Goal: Task Accomplishment & Management: Use online tool/utility

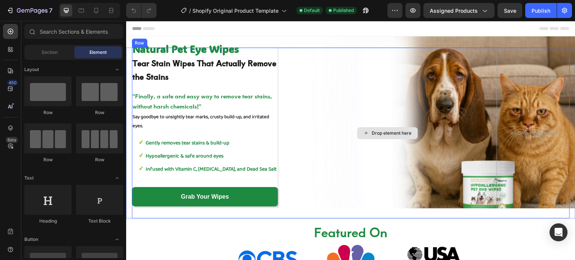
click at [459, 98] on div "Drop element here" at bounding box center [387, 133] width 219 height 171
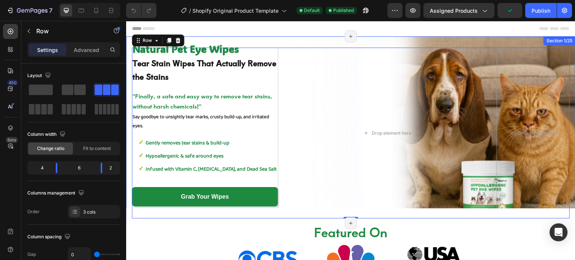
click at [532, 39] on div "Natural Pet Eye Wipes Text Block Tear Stain Wipes That Actually Remove the Stai…" at bounding box center [350, 129] width 449 height 187
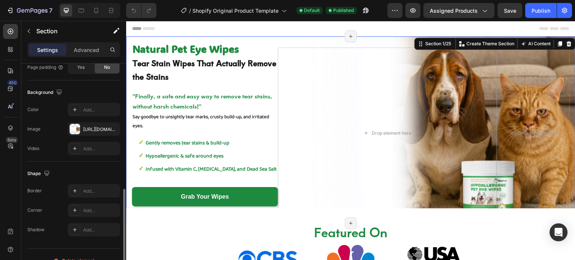
scroll to position [238, 0]
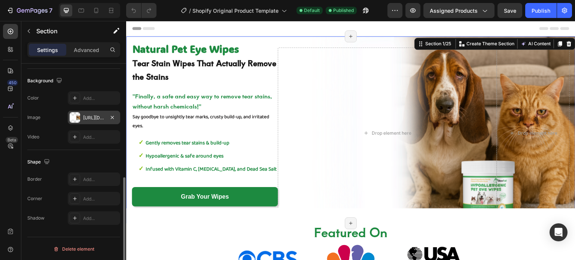
click at [78, 117] on div at bounding box center [75, 117] width 10 height 10
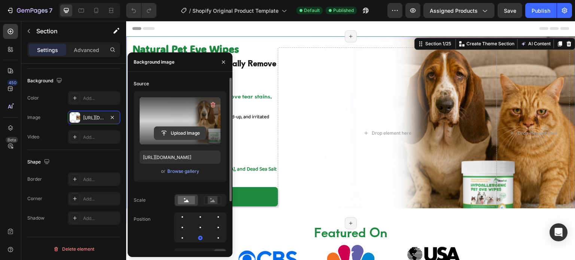
click at [167, 133] on input "file" at bounding box center [180, 133] width 52 height 13
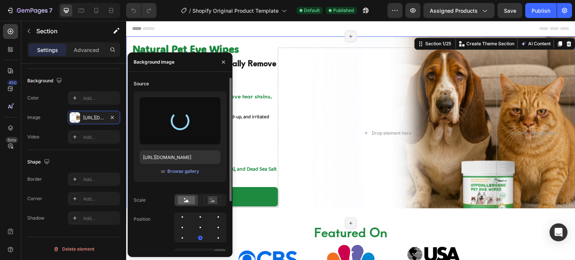
type input "[URL][DOMAIN_NAME]"
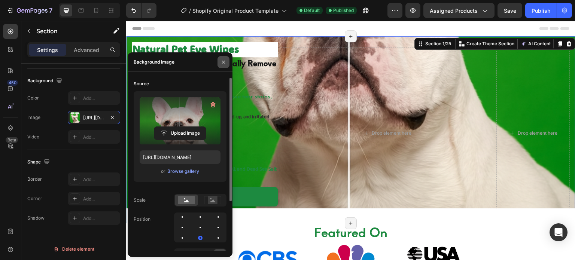
click at [223, 61] on icon "button" at bounding box center [223, 61] width 3 height 3
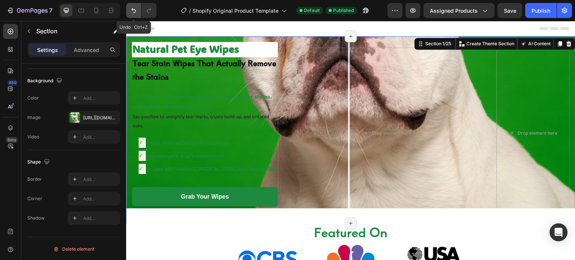
click at [134, 13] on icon "Undo/Redo" at bounding box center [133, 10] width 7 height 7
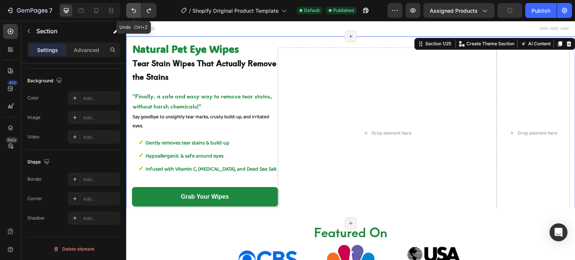
click at [133, 12] on icon "Undo/Redo" at bounding box center [133, 10] width 7 height 7
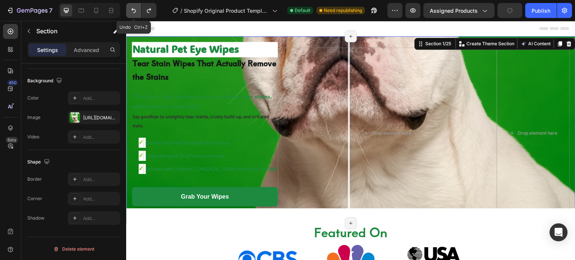
click at [133, 12] on icon "Undo/Redo" at bounding box center [133, 10] width 7 height 7
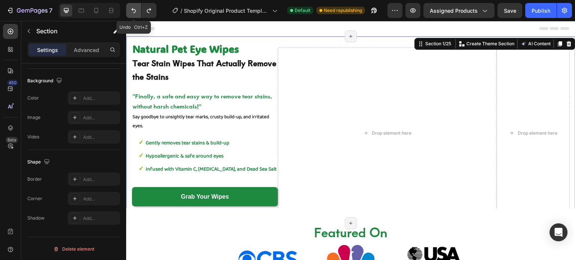
click at [133, 12] on icon "Undo/Redo" at bounding box center [133, 10] width 7 height 7
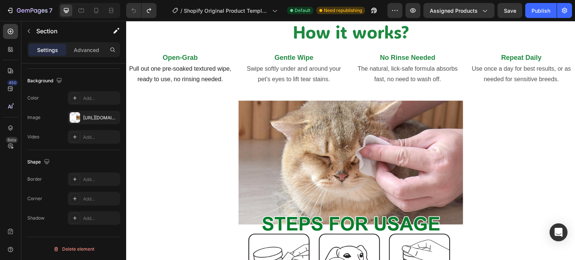
scroll to position [1655, 0]
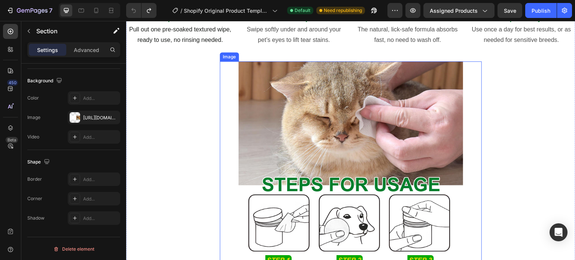
click at [295, 105] on img at bounding box center [350, 173] width 225 height 225
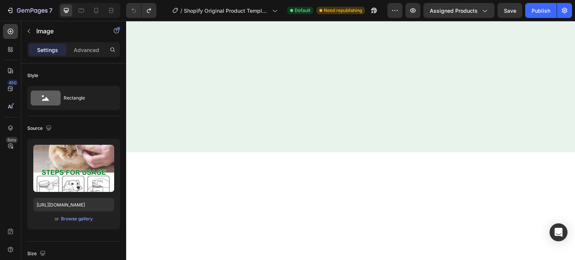
scroll to position [2195, 0]
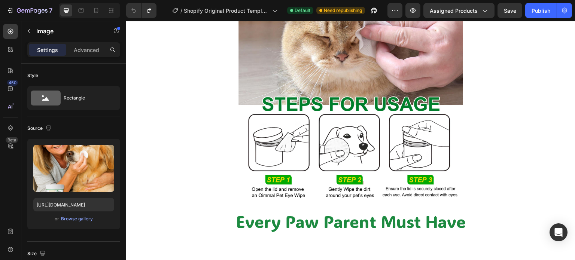
scroll to position [1670, 0]
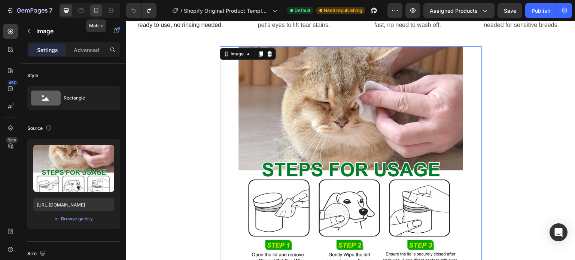
click at [97, 7] on icon at bounding box center [95, 10] width 7 height 7
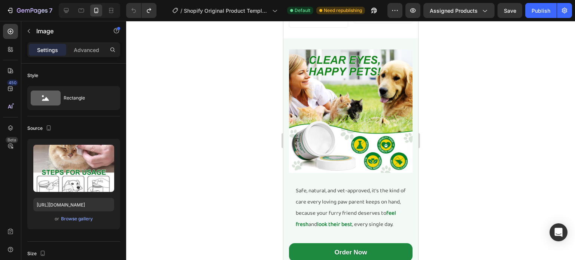
scroll to position [1345, 0]
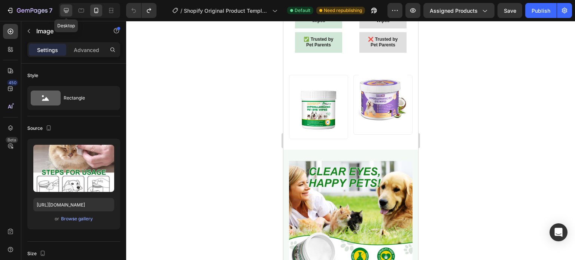
click at [67, 9] on icon at bounding box center [66, 10] width 5 height 5
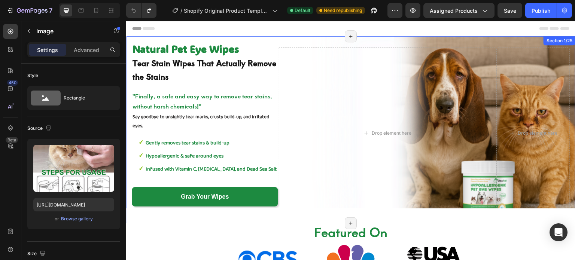
click at [329, 44] on div "Natural Pet Eye Wipes Text Block Tear Stain Wipes That Actually Remove the Stai…" at bounding box center [350, 129] width 449 height 187
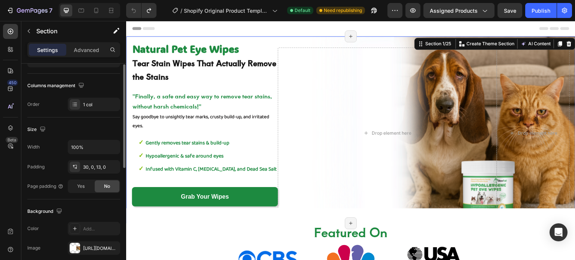
scroll to position [109, 0]
click at [75, 246] on div at bounding box center [75, 247] width 10 height 10
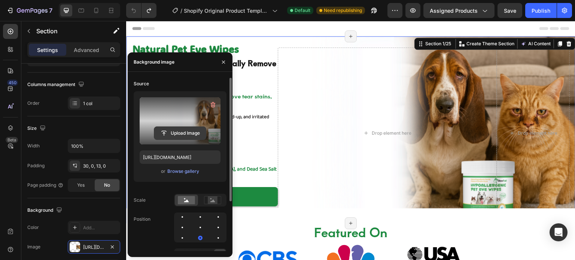
click at [192, 130] on input "file" at bounding box center [180, 133] width 52 height 13
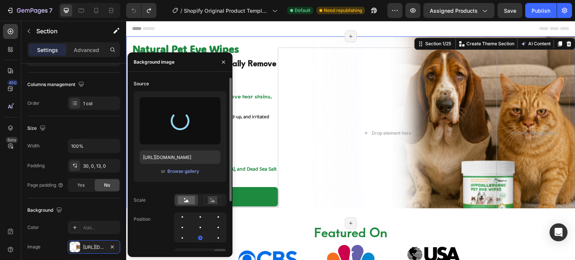
type input "[URL][DOMAIN_NAME]"
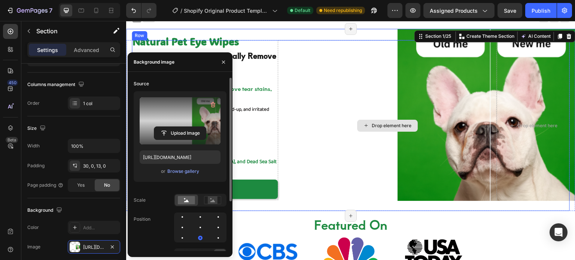
scroll to position [0, 0]
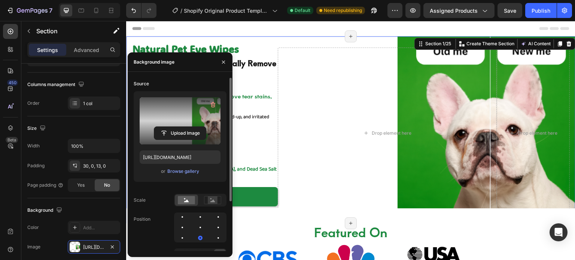
click at [319, 25] on div at bounding box center [350, 28] width 437 height 15
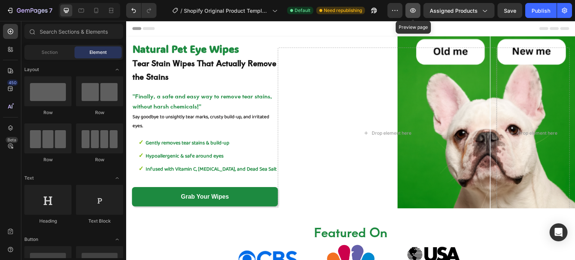
click at [413, 16] on button "button" at bounding box center [412, 10] width 15 height 15
click at [94, 9] on icon at bounding box center [95, 10] width 7 height 7
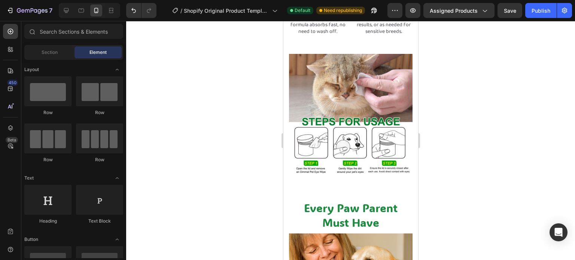
scroll to position [1975, 0]
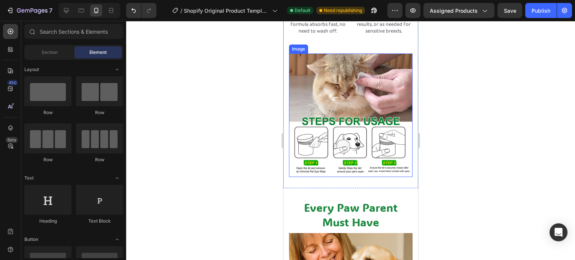
click at [338, 123] on img at bounding box center [351, 116] width 124 height 124
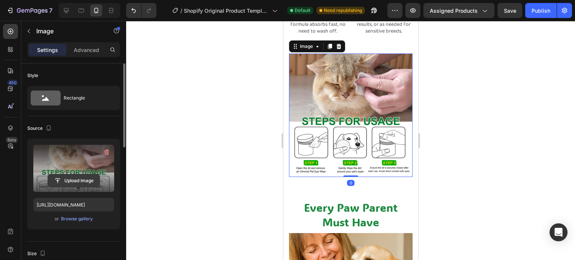
click at [89, 177] on input "file" at bounding box center [74, 180] width 52 height 13
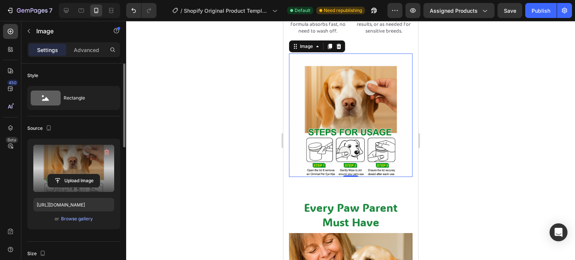
click at [372, 101] on img at bounding box center [351, 116] width 124 height 124
click at [83, 184] on input "file" at bounding box center [74, 180] width 52 height 13
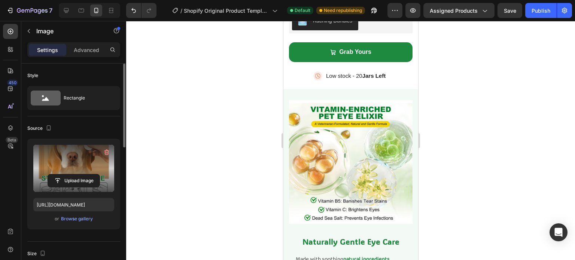
scroll to position [945, 0]
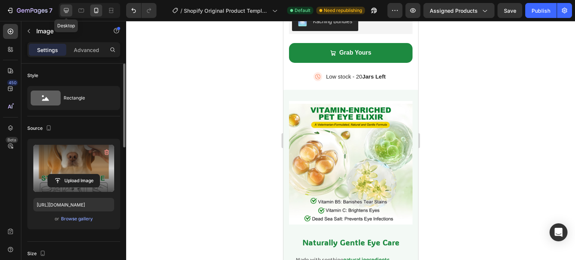
click at [64, 9] on icon at bounding box center [66, 10] width 5 height 5
type input "[URL][DOMAIN_NAME]"
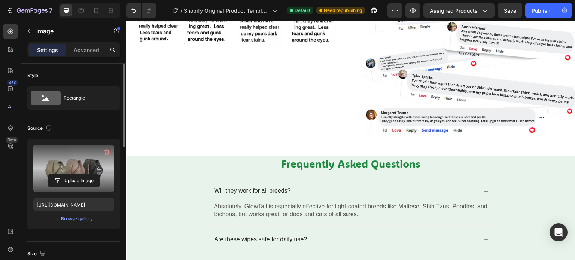
scroll to position [2500, 0]
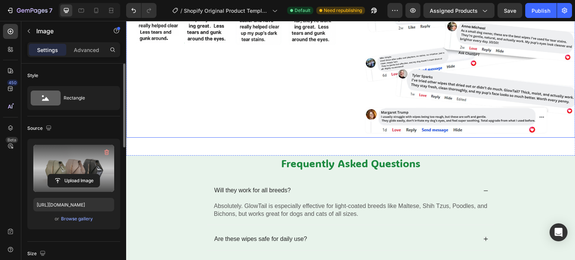
click at [290, 89] on div "Image" at bounding box center [237, 27] width 222 height 222
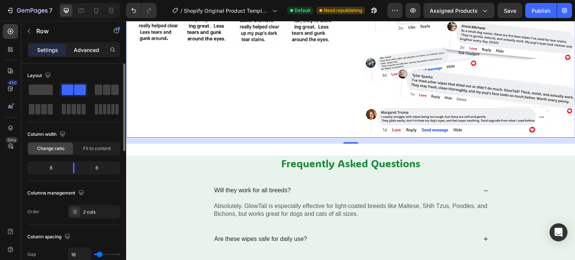
click at [90, 45] on div "Advanced" at bounding box center [86, 50] width 37 height 12
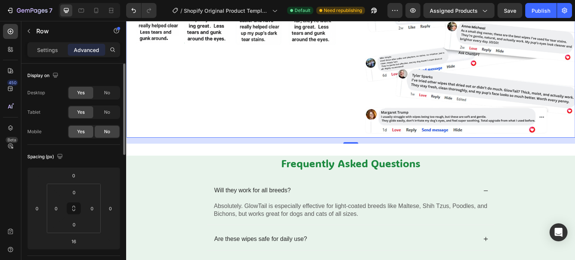
click at [81, 137] on div "Yes" at bounding box center [81, 132] width 25 height 12
click at [96, 7] on icon at bounding box center [95, 10] width 7 height 7
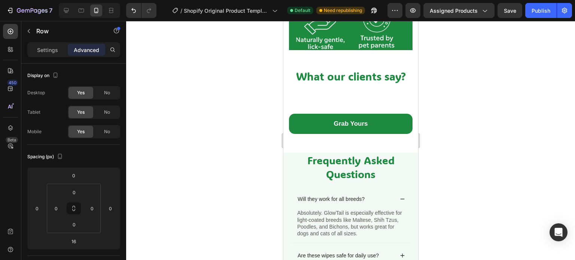
scroll to position [2367, 0]
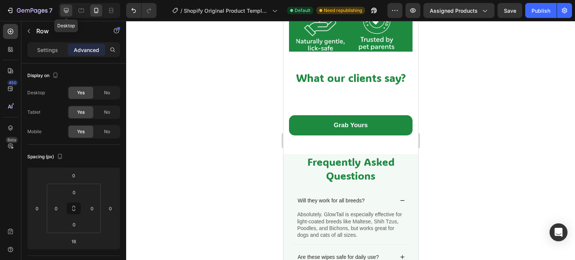
click at [69, 9] on icon at bounding box center [66, 10] width 7 height 7
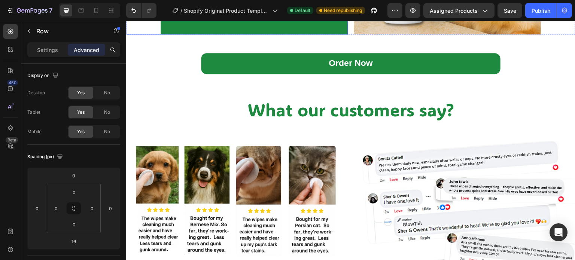
scroll to position [2414, 0]
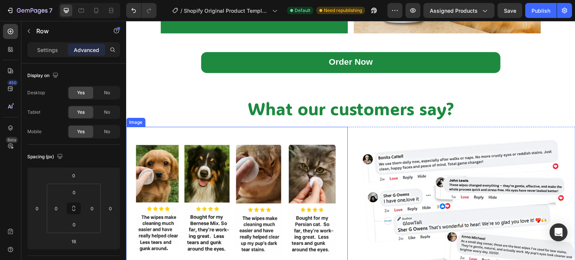
click at [200, 137] on img at bounding box center [237, 201] width 222 height 148
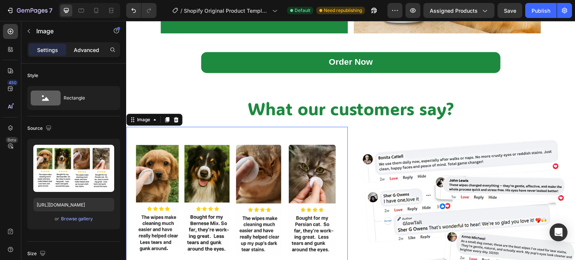
click at [81, 51] on p "Advanced" at bounding box center [86, 50] width 25 height 8
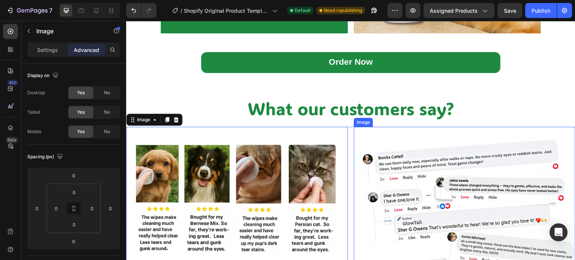
click at [387, 129] on img at bounding box center [465, 238] width 222 height 222
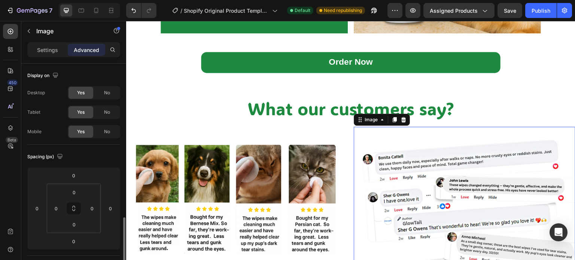
scroll to position [109, 0]
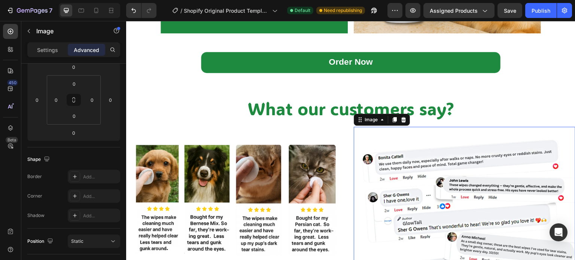
click at [77, 45] on div "Advanced" at bounding box center [86, 50] width 37 height 12
click at [40, 46] on p "Settings" at bounding box center [47, 50] width 21 height 8
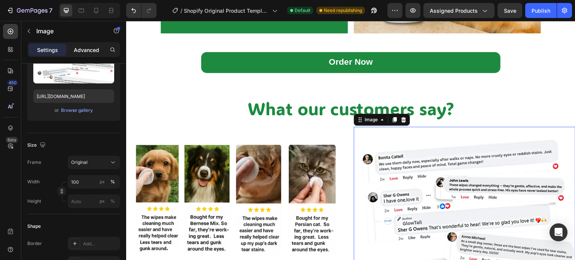
click at [85, 49] on p "Advanced" at bounding box center [86, 50] width 25 height 8
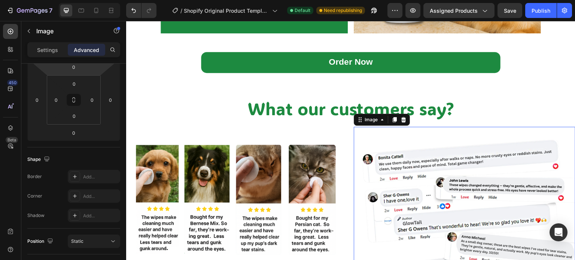
scroll to position [0, 0]
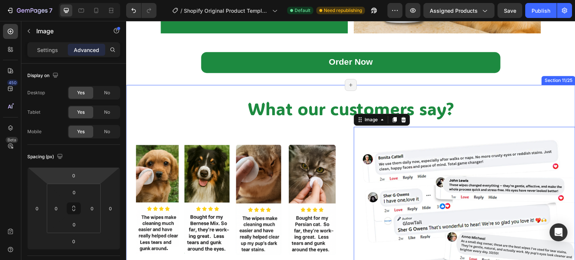
click at [222, 124] on div "What our customers say? Heading Image Image 0 Row" at bounding box center [350, 226] width 449 height 258
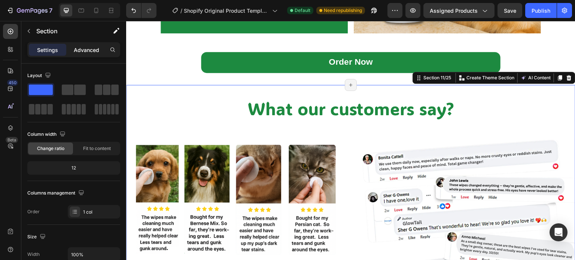
click at [76, 47] on p "Advanced" at bounding box center [86, 50] width 25 height 8
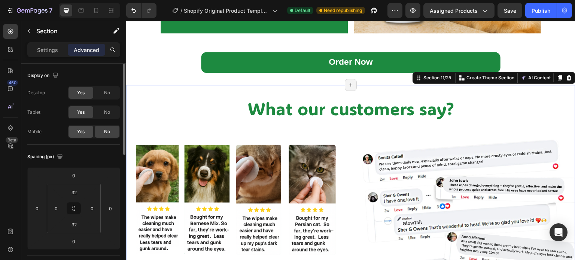
click at [87, 133] on div "Yes" at bounding box center [81, 132] width 25 height 12
click at [95, 9] on icon at bounding box center [95, 10] width 7 height 7
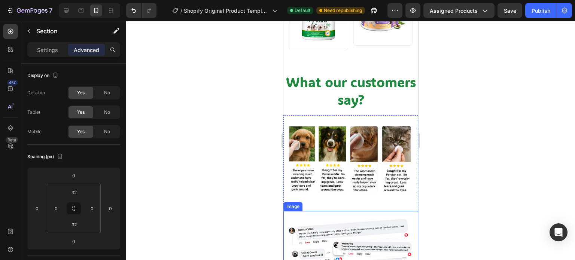
scroll to position [1694, 0]
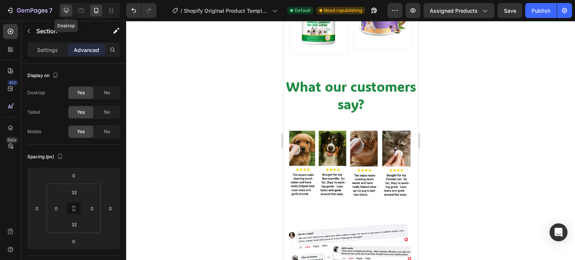
click at [69, 9] on icon at bounding box center [66, 10] width 7 height 7
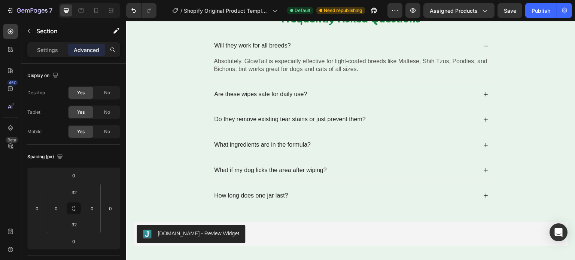
scroll to position [2751, 0]
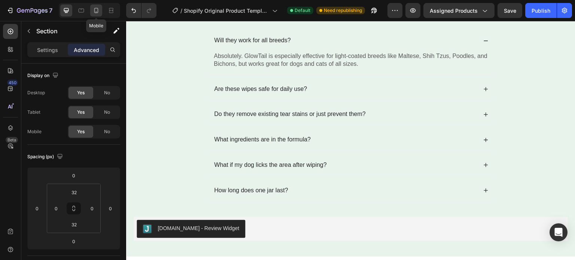
click at [98, 12] on icon at bounding box center [95, 10] width 7 height 7
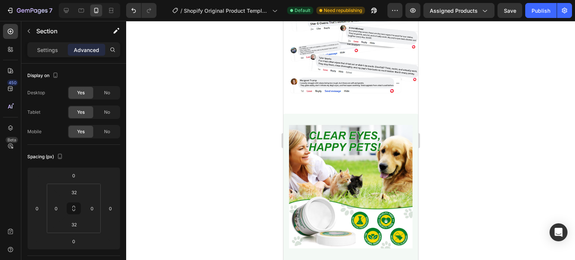
scroll to position [1949, 0]
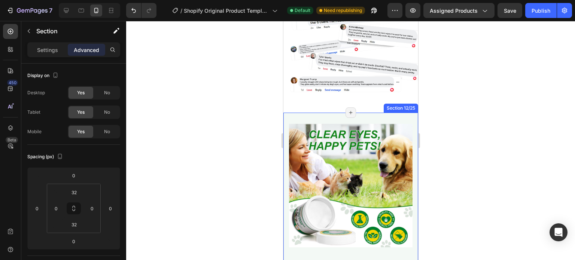
click at [362, 113] on div "Image Safe, natural, and vet-approved, it’s the kind of care every loving paw p…" at bounding box center [350, 236] width 135 height 247
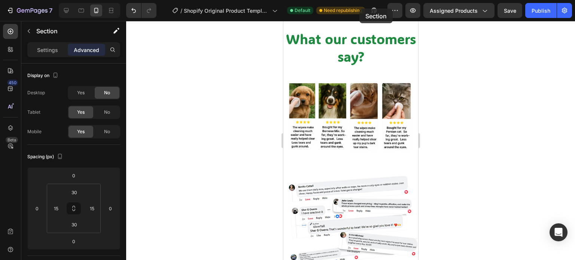
scroll to position [1672, 0]
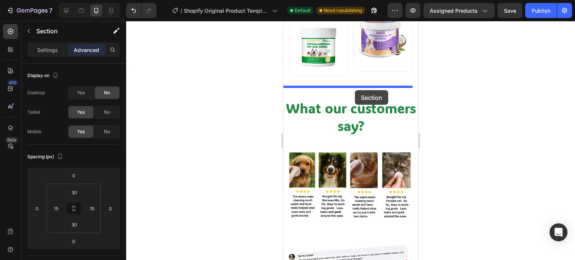
drag, startPoint x: 367, startPoint y: 106, endPoint x: 355, endPoint y: 88, distance: 21.8
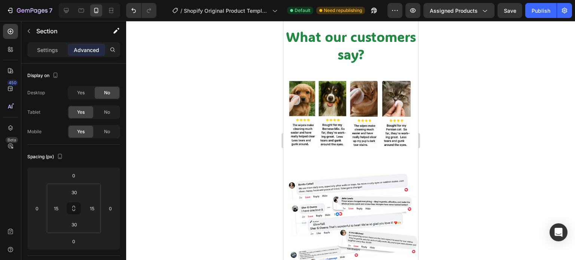
scroll to position [1995, 0]
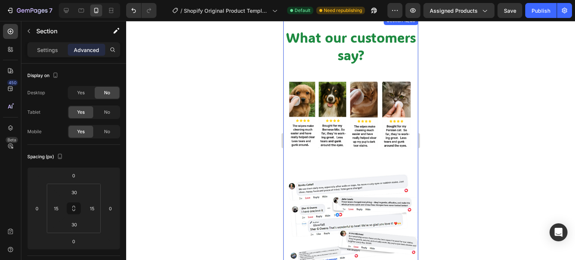
click at [285, 65] on div "What our customers say? Heading Image Image Row" at bounding box center [350, 167] width 135 height 279
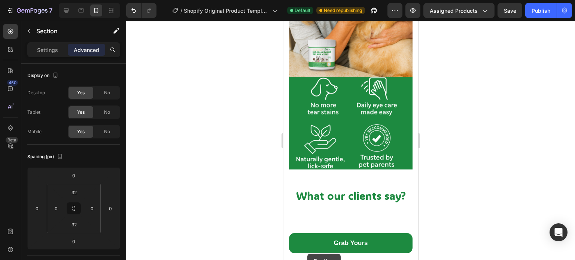
scroll to position [2806, 0]
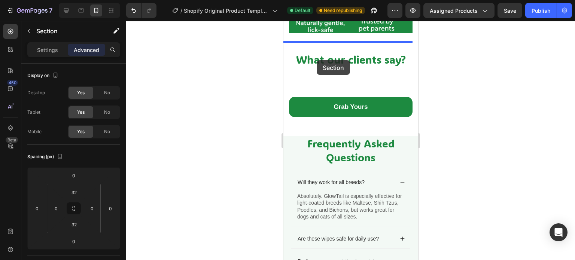
drag, startPoint x: 291, startPoint y: 68, endPoint x: 316, endPoint y: 60, distance: 26.3
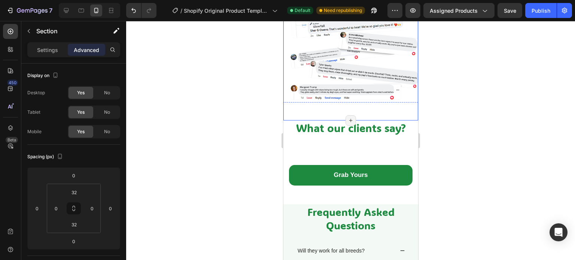
scroll to position [2740, 0]
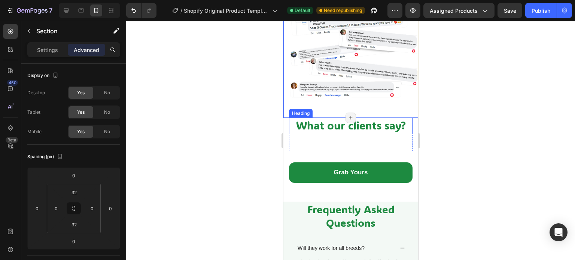
click at [337, 122] on p "What our clients say?" at bounding box center [350, 126] width 122 height 14
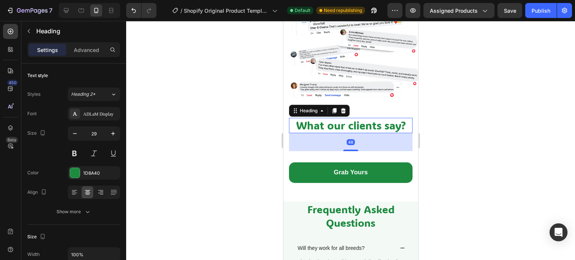
click at [345, 108] on icon at bounding box center [343, 111] width 6 height 6
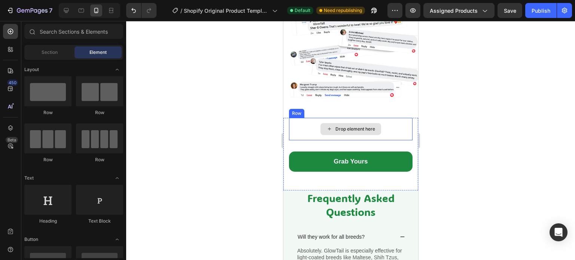
click at [333, 125] on div "Drop element here" at bounding box center [350, 129] width 61 height 12
click at [307, 118] on div "Drop element here" at bounding box center [351, 129] width 124 height 22
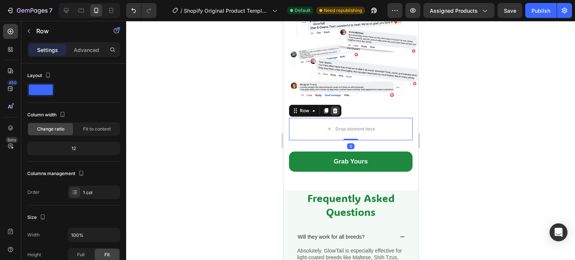
click at [335, 108] on icon at bounding box center [335, 111] width 6 height 6
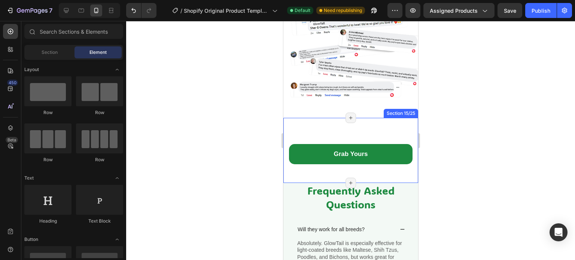
click at [323, 120] on div "Grab Yours Button Section 15/25 Page has reached Shopify’s 25 section-limit Pag…" at bounding box center [350, 151] width 135 height 66
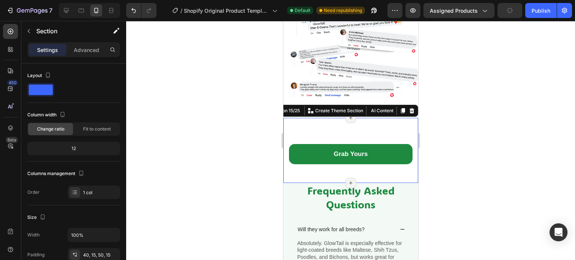
click at [432, 132] on div at bounding box center [350, 140] width 449 height 239
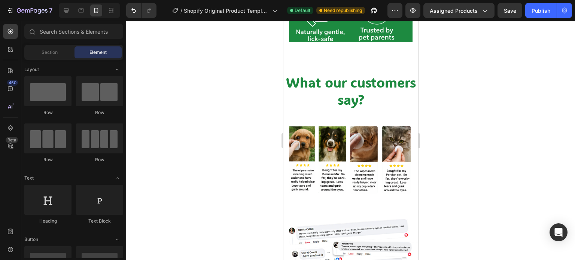
scroll to position [2504, 0]
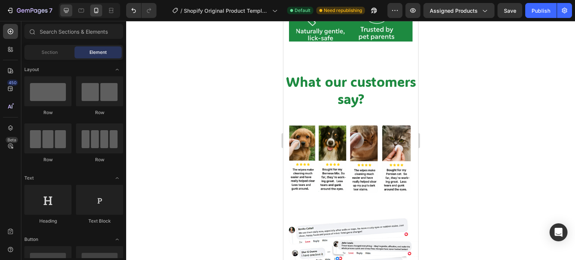
click at [70, 9] on div at bounding box center [66, 10] width 12 height 12
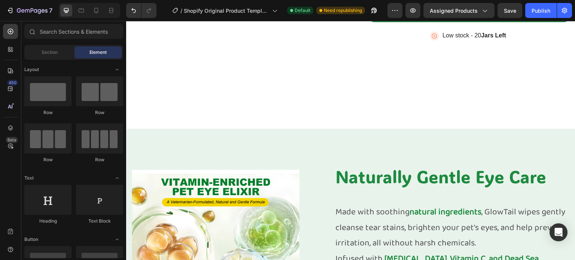
scroll to position [711, 0]
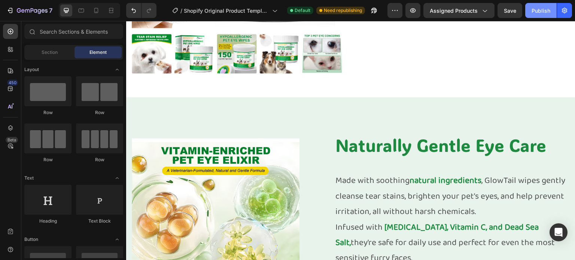
click at [532, 10] on div "Publish" at bounding box center [541, 11] width 19 height 8
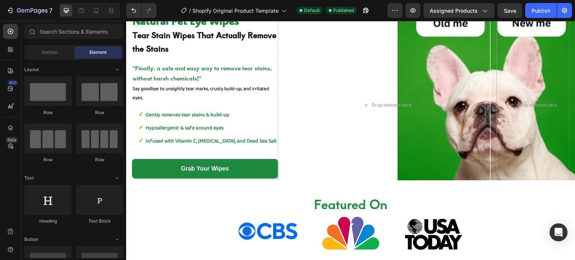
scroll to position [0, 0]
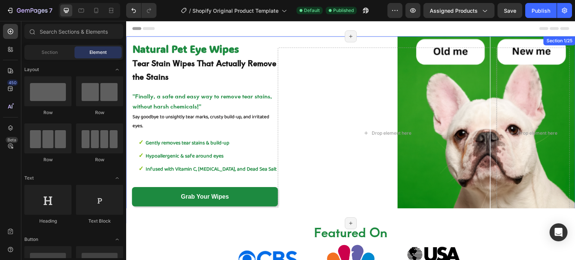
click at [356, 38] on div "Natural Pet Eye Wipes Text Block Tear Stain Wipes That Actually Remove the Stai…" at bounding box center [350, 129] width 449 height 187
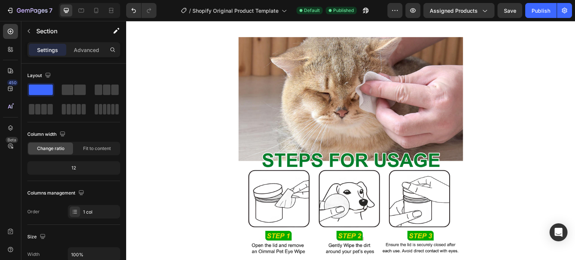
scroll to position [1679, 0]
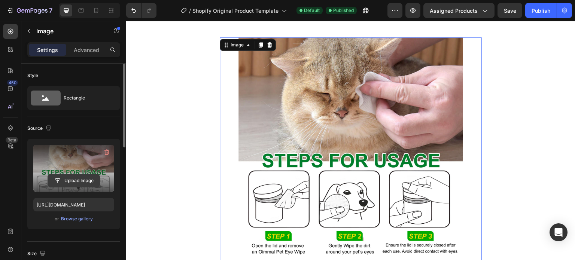
click at [74, 178] on input "file" at bounding box center [74, 180] width 52 height 13
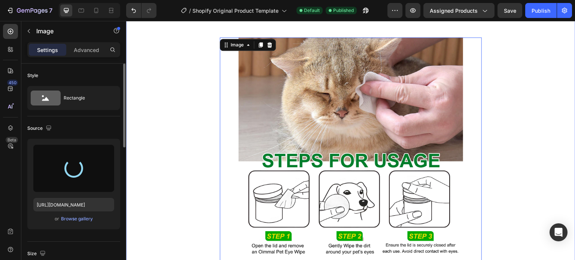
type input "[URL][DOMAIN_NAME]"
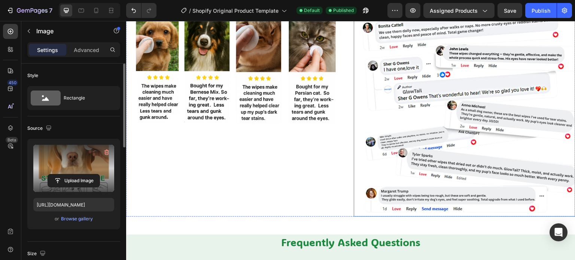
scroll to position [2270, 0]
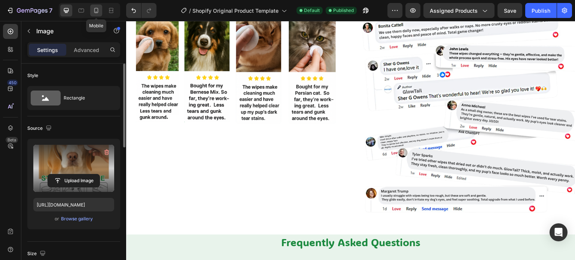
click at [97, 10] on icon at bounding box center [95, 10] width 7 height 7
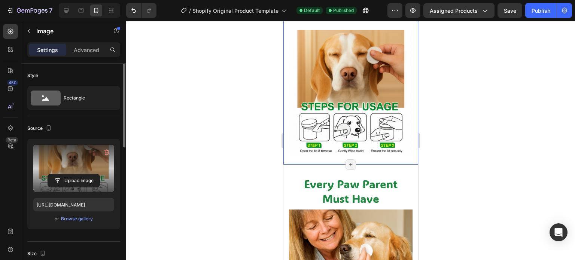
scroll to position [1841, 0]
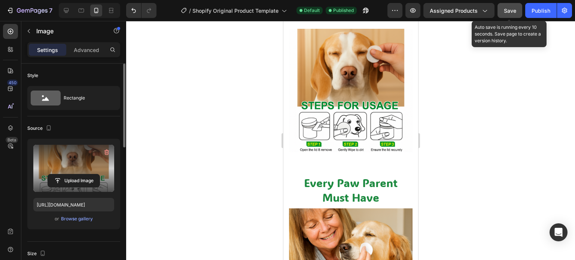
click at [518, 12] on button "Save" at bounding box center [510, 10] width 25 height 15
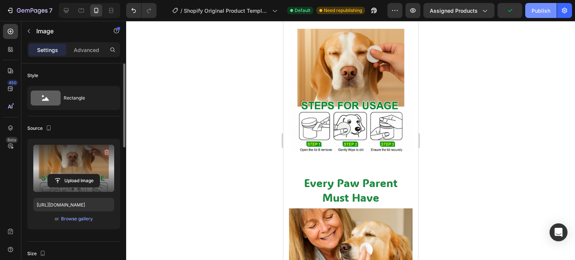
click at [538, 9] on div "Publish" at bounding box center [541, 11] width 19 height 8
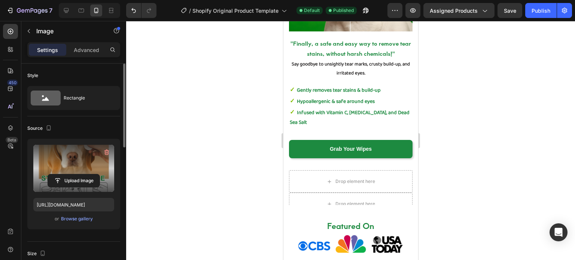
scroll to position [182, 0]
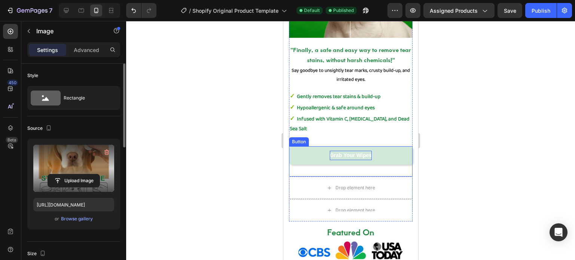
click at [351, 152] on p "Grab Your Wipes" at bounding box center [350, 155] width 42 height 9
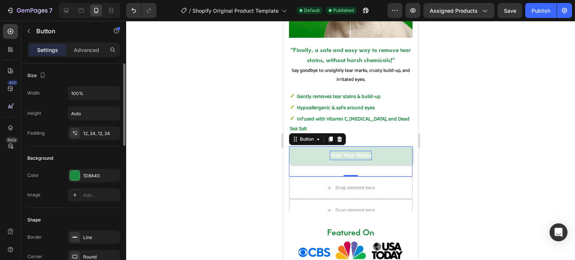
click at [351, 152] on p "Grab Your Wipes" at bounding box center [350, 155] width 42 height 9
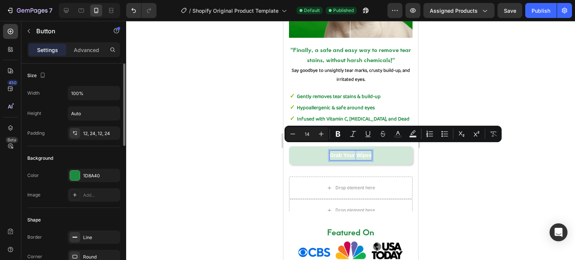
click at [351, 152] on p "Grab Your Wipes" at bounding box center [350, 155] width 42 height 9
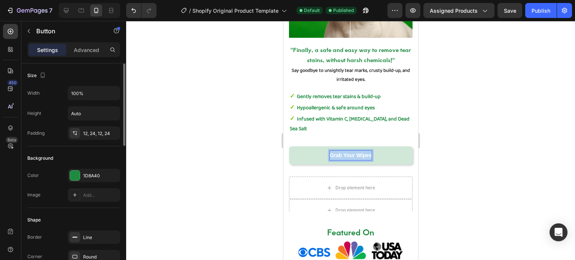
click at [351, 152] on p "Grab Your Wipes" at bounding box center [350, 155] width 42 height 9
click at [437, 154] on div at bounding box center [350, 140] width 449 height 239
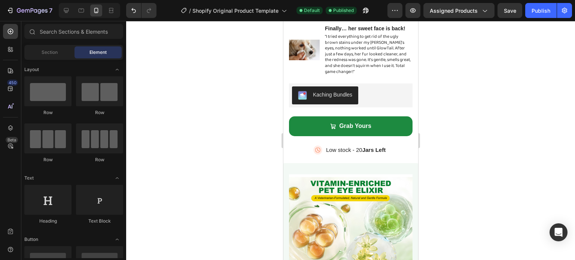
scroll to position [871, 0]
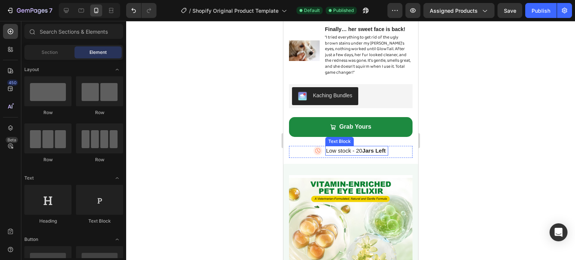
click at [355, 147] on p "Low stock - 20 Jars Left" at bounding box center [356, 151] width 61 height 9
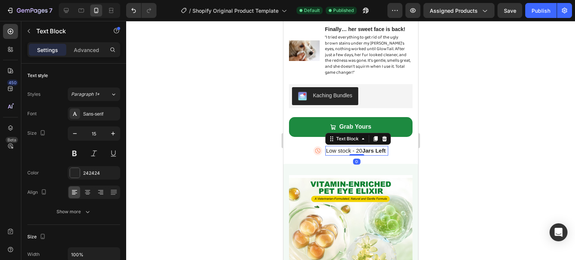
click at [378, 147] on strong "Jars Left" at bounding box center [374, 150] width 24 height 6
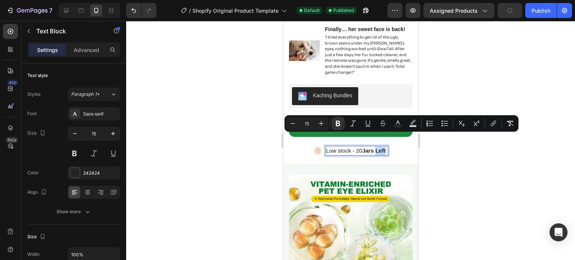
click at [382, 147] on strong "Jars Left" at bounding box center [374, 150] width 24 height 6
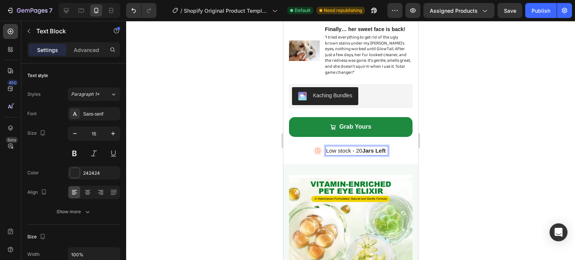
click at [439, 150] on div at bounding box center [350, 140] width 449 height 239
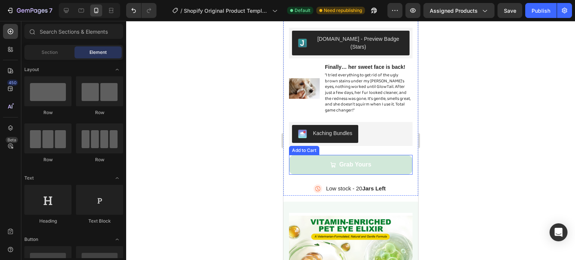
scroll to position [718, 0]
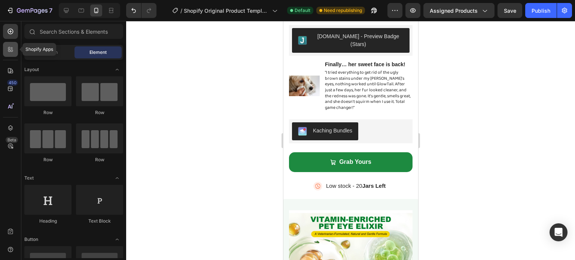
click at [8, 51] on icon at bounding box center [9, 51] width 2 height 2
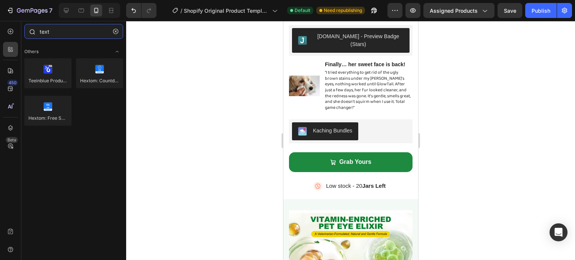
type input "text"
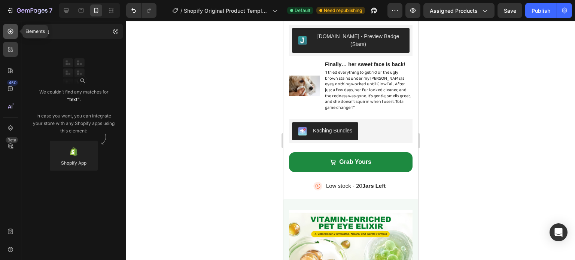
click at [15, 25] on div at bounding box center [10, 31] width 15 height 15
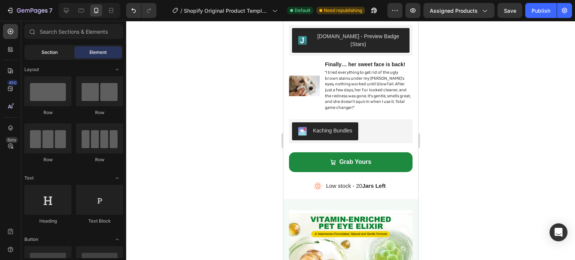
click at [52, 52] on span "Section" at bounding box center [50, 52] width 16 height 7
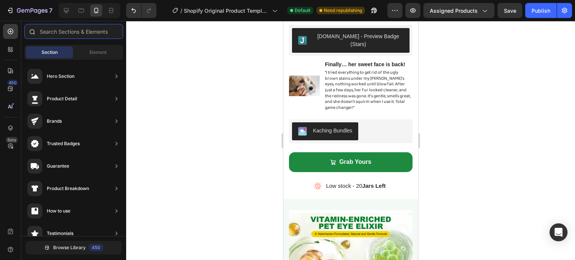
click at [63, 30] on input "text" at bounding box center [73, 31] width 99 height 15
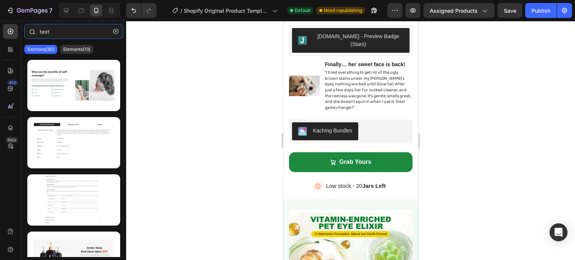
type input "text"
click at [67, 54] on div "Elements(13)" at bounding box center [76, 49] width 33 height 9
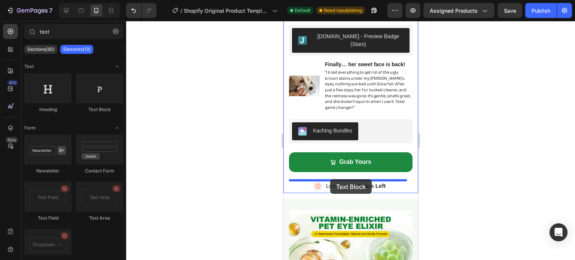
drag, startPoint x: 375, startPoint y: 111, endPoint x: 330, endPoint y: 179, distance: 82.1
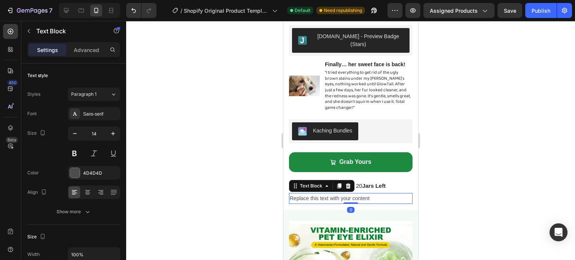
click at [439, 192] on div at bounding box center [350, 140] width 449 height 239
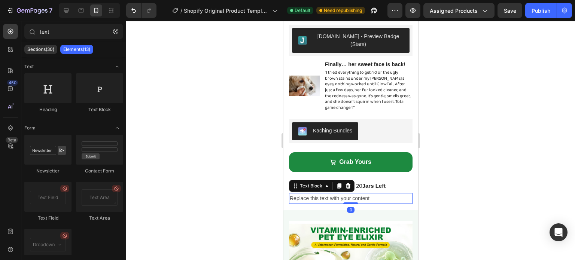
click at [366, 193] on div "Replace this text with your content" at bounding box center [351, 198] width 124 height 11
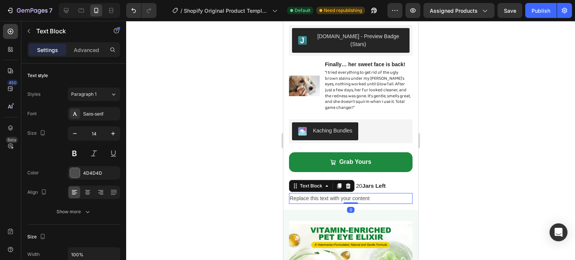
click at [366, 193] on div "Replace this text with your content" at bounding box center [351, 198] width 124 height 11
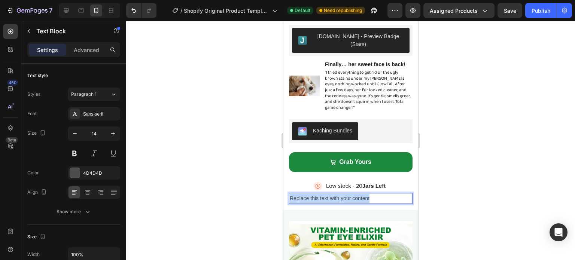
click at [366, 194] on p "Replace this text with your content" at bounding box center [350, 198] width 122 height 9
click at [427, 181] on div at bounding box center [350, 140] width 449 height 239
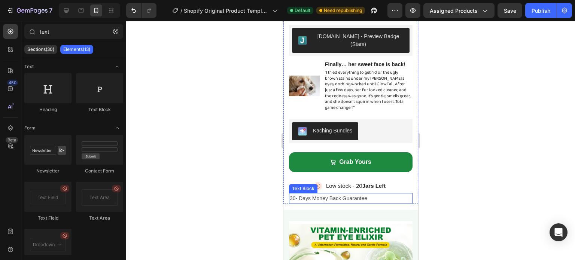
click at [367, 194] on p "30- Days Money Back Guarantee" at bounding box center [350, 198] width 122 height 9
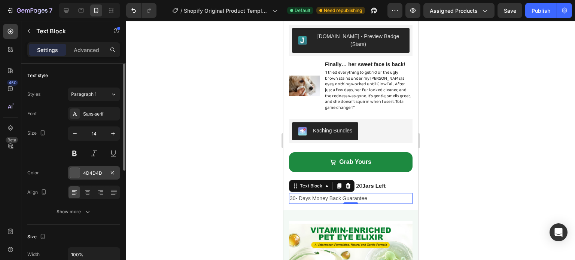
click at [77, 170] on div at bounding box center [75, 173] width 10 height 10
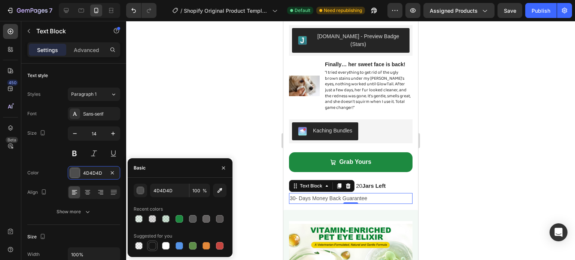
click at [151, 244] on div at bounding box center [152, 245] width 7 height 7
type input "151515"
click at [53, 150] on div "Size 14" at bounding box center [73, 144] width 93 height 34
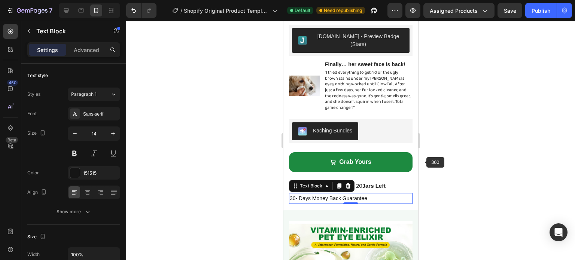
click at [455, 169] on div at bounding box center [350, 140] width 449 height 239
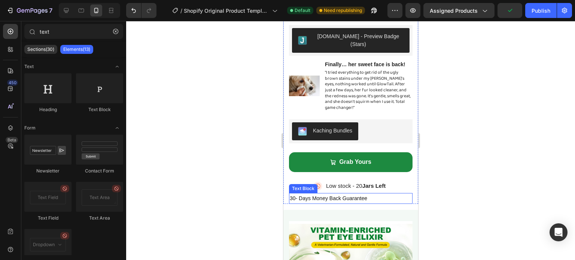
click at [358, 194] on p "30- Days Money Back Guarantee" at bounding box center [350, 198] width 122 height 9
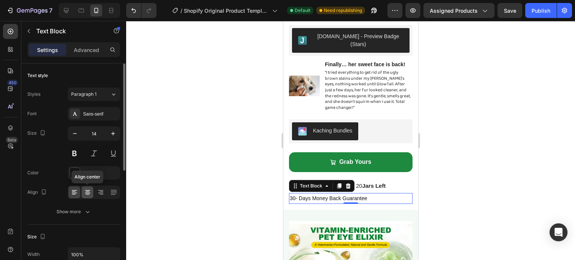
click at [88, 189] on icon at bounding box center [87, 192] width 7 height 7
click at [468, 186] on div at bounding box center [350, 140] width 449 height 239
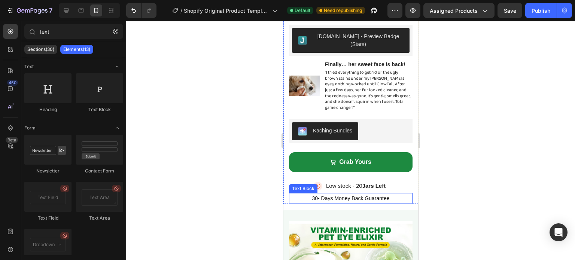
click at [366, 194] on p "30- Days Money Back Guarantee" at bounding box center [350, 198] width 122 height 9
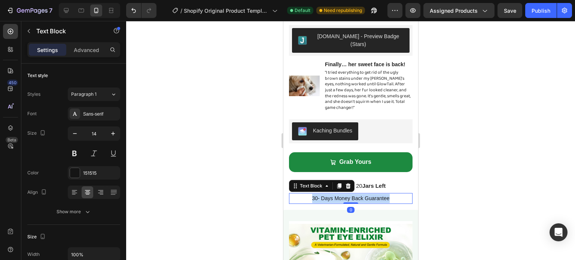
click at [366, 194] on p "30- Days Money Back Guarantee" at bounding box center [350, 198] width 122 height 9
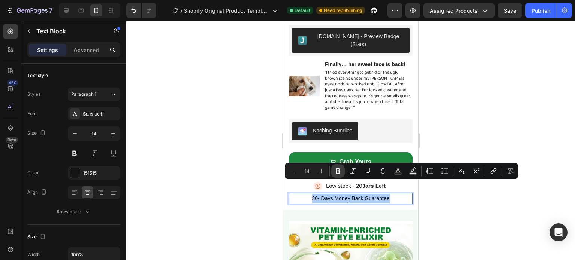
click at [335, 169] on icon "Editor contextual toolbar" at bounding box center [337, 170] width 7 height 7
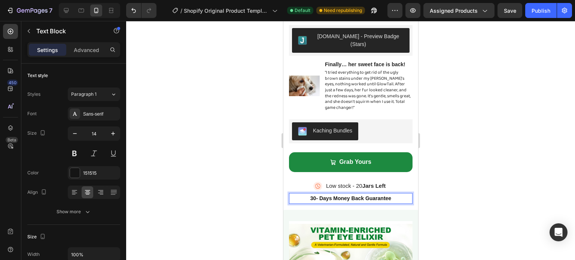
click at [328, 195] on strong "30- Days Money Back Guarantee" at bounding box center [350, 198] width 81 height 6
click at [469, 181] on div at bounding box center [350, 140] width 449 height 239
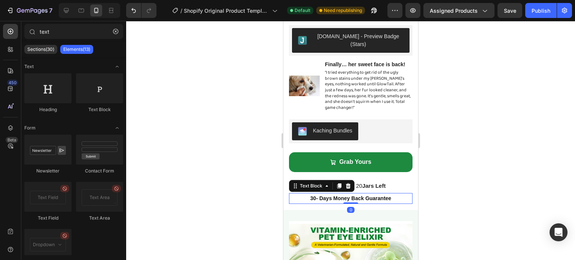
click at [366, 195] on strong "30- Days Money Back Guarantee" at bounding box center [350, 198] width 81 height 6
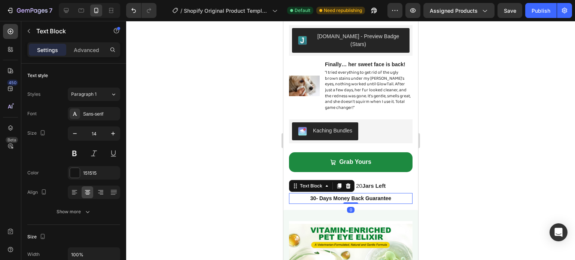
click at [455, 166] on div at bounding box center [350, 140] width 449 height 239
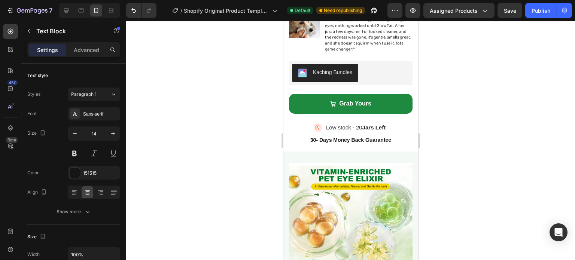
scroll to position [899, 0]
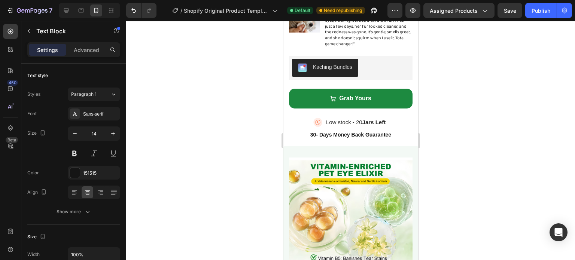
click at [325, 132] on strong "30- Days Money Back Guarantee" at bounding box center [350, 135] width 81 height 6
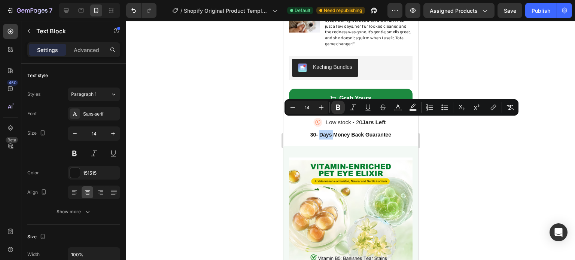
click at [328, 132] on strong "30- Days Money Back Guarantee" at bounding box center [350, 135] width 81 height 6
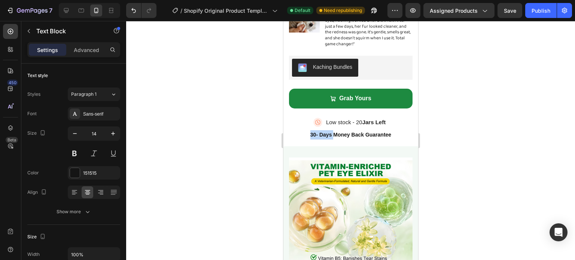
drag, startPoint x: 328, startPoint y: 121, endPoint x: 308, endPoint y: 120, distance: 19.9
click at [310, 132] on strong "30- Days Money Back Guarantee" at bounding box center [350, 135] width 81 height 6
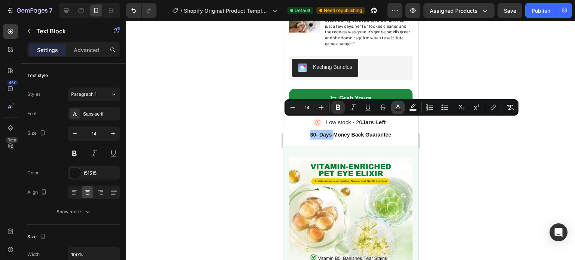
click at [402, 109] on button "Text Color" at bounding box center [397, 107] width 13 height 13
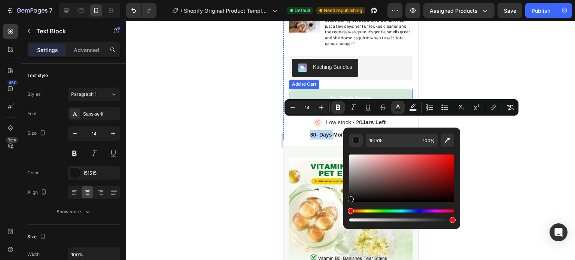
click at [314, 91] on button "Grab Yours" at bounding box center [351, 99] width 124 height 20
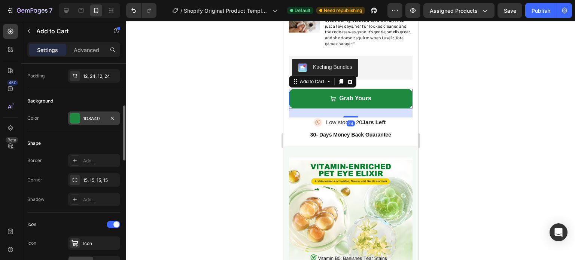
scroll to position [158, 0]
click at [74, 122] on div at bounding box center [75, 119] width 10 height 10
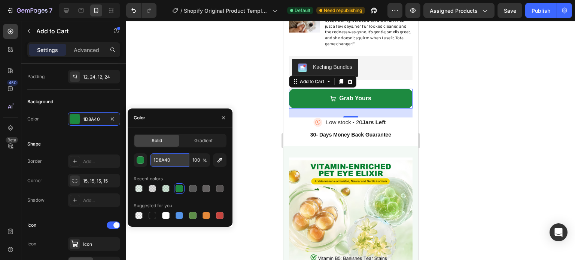
click at [170, 163] on input "1D8A40" at bounding box center [169, 159] width 39 height 13
click at [320, 130] on div "30- Days Money Back Guarantee" at bounding box center [351, 135] width 124 height 11
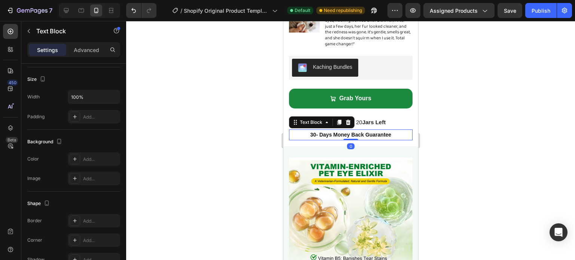
scroll to position [0, 0]
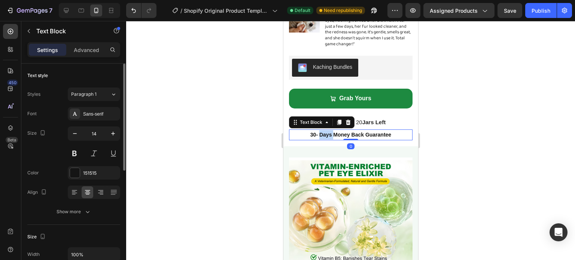
click at [325, 132] on strong "30- Days Money Back Guarantee" at bounding box center [350, 135] width 81 height 6
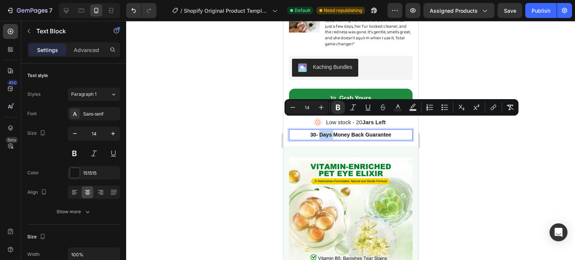
click at [326, 132] on strong "30- Days Money Back Guarantee" at bounding box center [350, 135] width 81 height 6
drag, startPoint x: 331, startPoint y: 122, endPoint x: 308, endPoint y: 122, distance: 22.8
click at [310, 132] on strong "30- Days Money Back Guarantee" at bounding box center [350, 135] width 81 height 6
click at [399, 107] on icon "Editor contextual toolbar" at bounding box center [398, 106] width 4 height 4
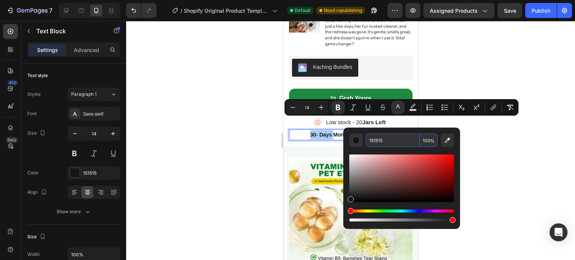
click at [385, 139] on input "151515" at bounding box center [393, 140] width 54 height 13
paste input "D8A40"
type input "1D8A40"
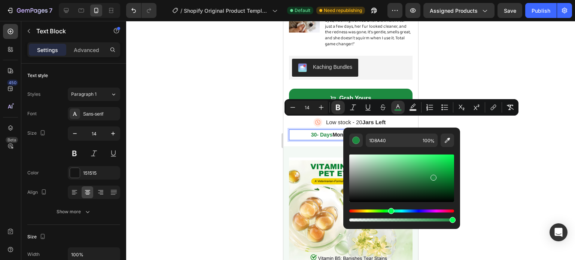
click at [477, 142] on div at bounding box center [350, 140] width 449 height 239
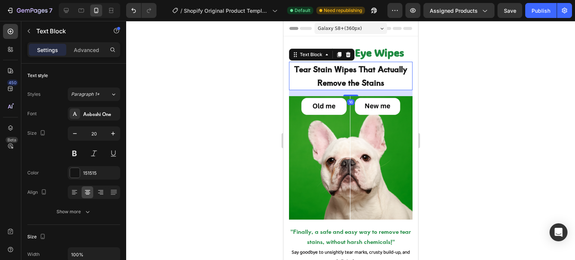
click at [341, 82] on strong "Tear Stain Wipes That Actually Remove the Stains" at bounding box center [350, 76] width 113 height 24
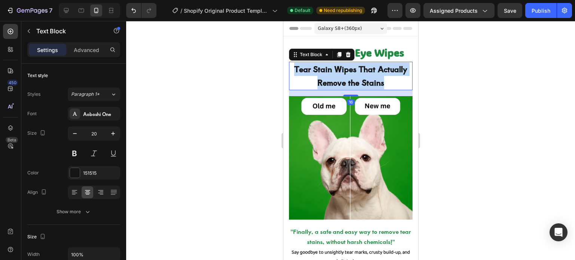
click at [341, 82] on strong "Tear Stain Wipes That Actually Remove the Stains" at bounding box center [350, 76] width 113 height 24
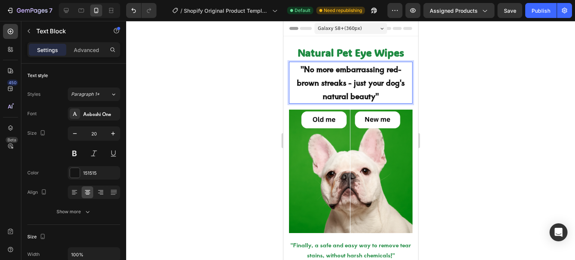
click at [301, 69] on strong ""No more embarrassing red-brown streaks - just your dog's natural beauty"" at bounding box center [350, 83] width 108 height 38
click at [376, 95] on p "No more embarrassing red-brown streaks - just your dog's natural beauty"" at bounding box center [350, 83] width 122 height 40
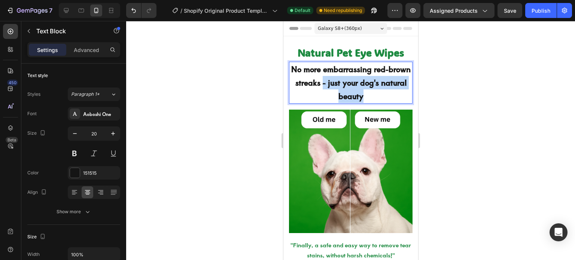
drag, startPoint x: 345, startPoint y: 85, endPoint x: 375, endPoint y: 98, distance: 33.2
click at [375, 98] on p "No more embarrassing red-brown streaks - just your dog's natural beauty" at bounding box center [350, 83] width 122 height 40
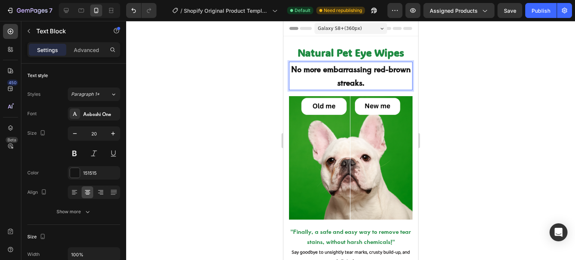
click at [449, 105] on div at bounding box center [350, 140] width 449 height 239
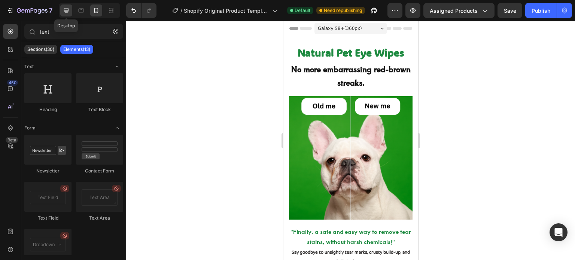
click at [67, 4] on div at bounding box center [66, 10] width 12 height 12
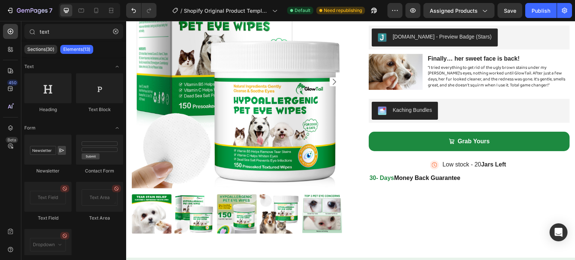
scroll to position [551, 0]
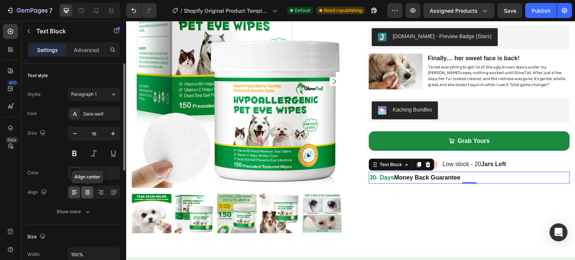
click at [84, 193] on icon at bounding box center [87, 192] width 7 height 7
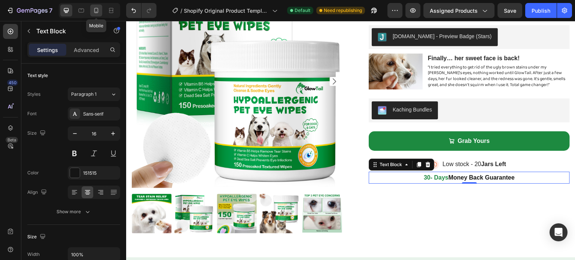
click at [92, 6] on div at bounding box center [96, 10] width 12 height 12
type input "14"
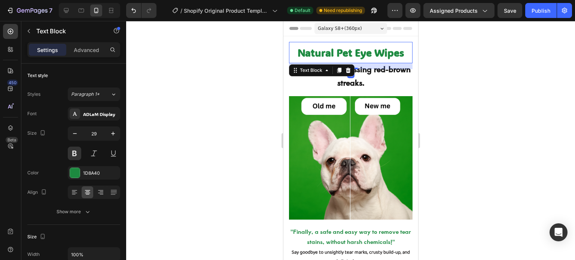
click at [325, 54] on span "Natural Pet Eye Wipes" at bounding box center [350, 52] width 106 height 13
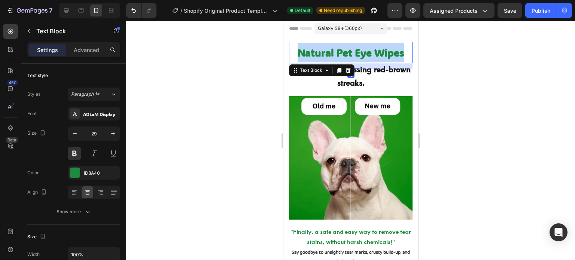
click at [325, 54] on span "Natural Pet Eye Wipes" at bounding box center [350, 52] width 106 height 13
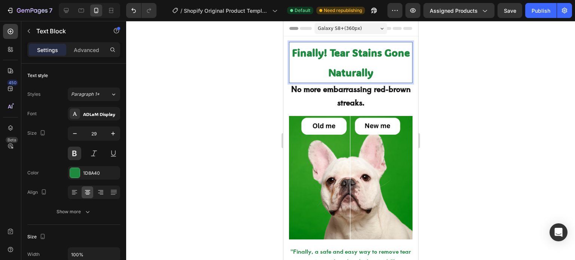
click at [433, 70] on div at bounding box center [350, 140] width 449 height 239
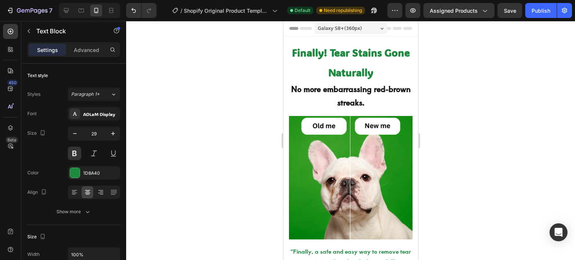
click at [370, 67] on span "Finally! Tear Stains Gone Naturally" at bounding box center [351, 62] width 118 height 33
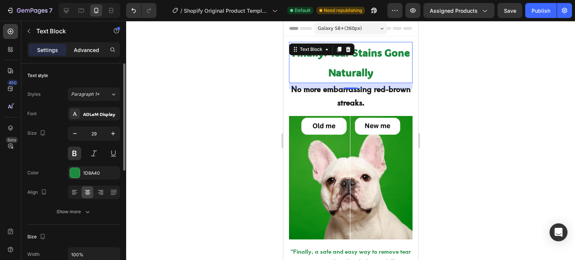
click at [82, 45] on div "Advanced" at bounding box center [86, 50] width 37 height 12
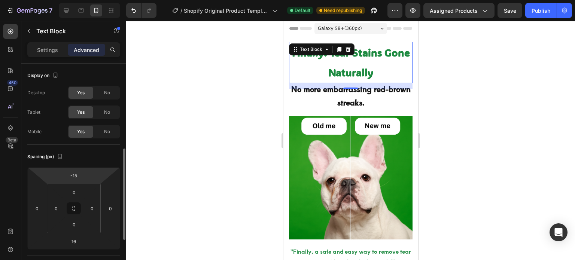
scroll to position [60, 0]
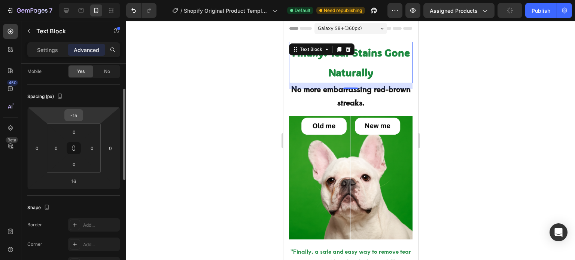
click at [73, 117] on input "-15" at bounding box center [73, 115] width 15 height 11
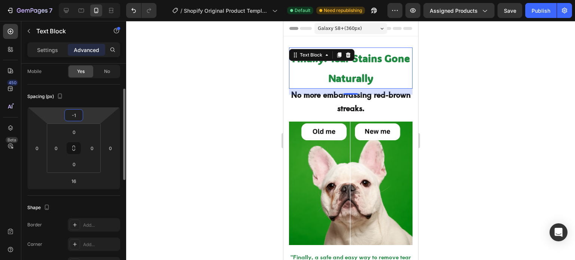
type input "-15"
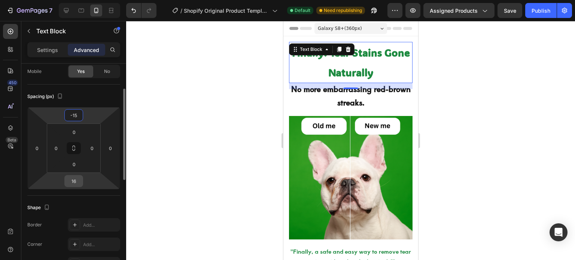
click at [73, 179] on input "16" at bounding box center [73, 181] width 15 height 11
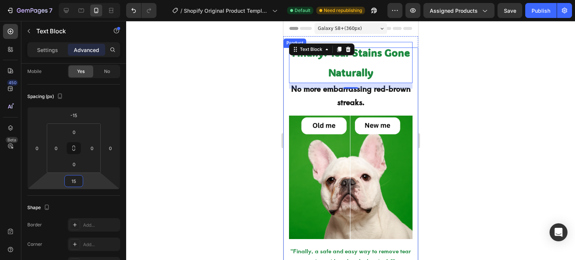
type input "15"
click at [467, 127] on div at bounding box center [350, 140] width 449 height 239
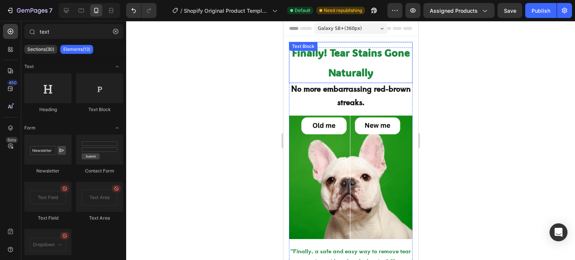
click at [373, 69] on span "Finally! Tear Stains Gone Naturally" at bounding box center [351, 62] width 118 height 33
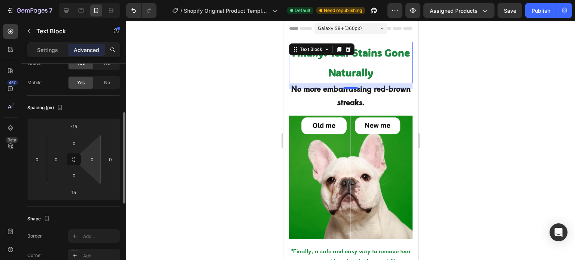
scroll to position [0, 0]
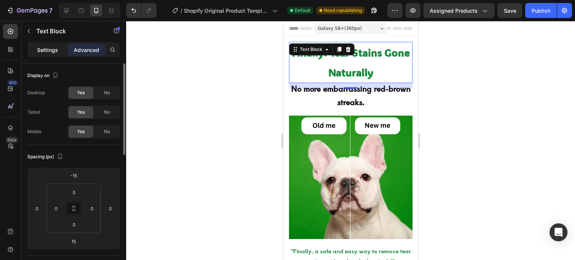
click at [52, 48] on p "Settings" at bounding box center [47, 50] width 21 height 8
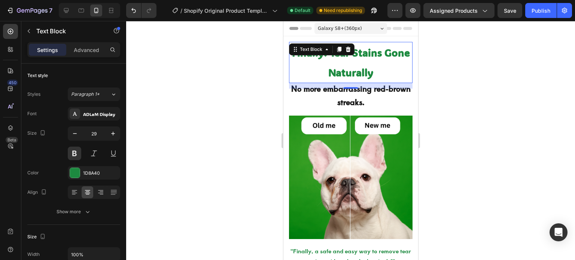
click at [444, 100] on div at bounding box center [350, 140] width 449 height 239
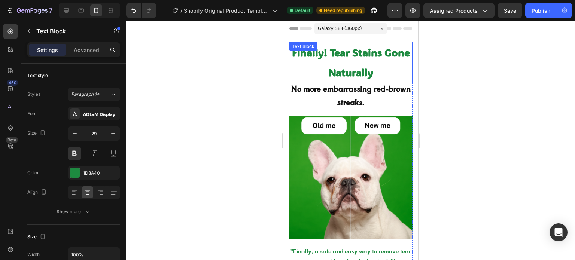
click at [373, 66] on span "Finally! Tear Stains Gone Naturally" at bounding box center [351, 62] width 118 height 33
click at [355, 62] on p "Finally! Tear Stains Gone Naturally" at bounding box center [350, 63] width 122 height 40
click at [341, 53] on span "Finally! Tear Stains Gone Naturally" at bounding box center [351, 62] width 118 height 33
click at [474, 85] on div at bounding box center [350, 140] width 449 height 239
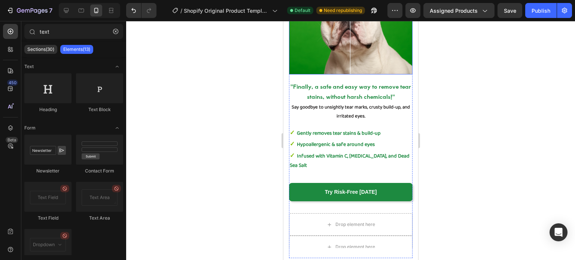
scroll to position [165, 0]
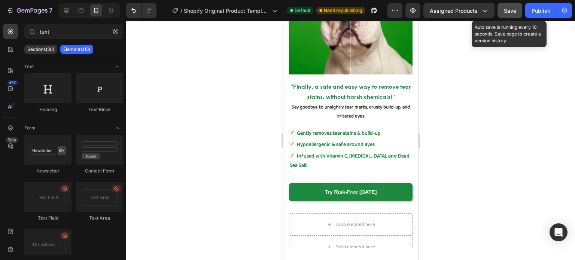
click at [514, 12] on span "Save" at bounding box center [510, 10] width 12 height 6
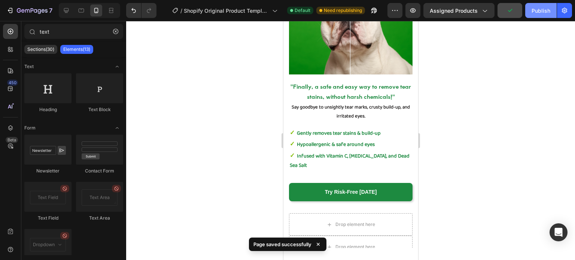
click at [536, 14] on div "Publish" at bounding box center [541, 11] width 19 height 8
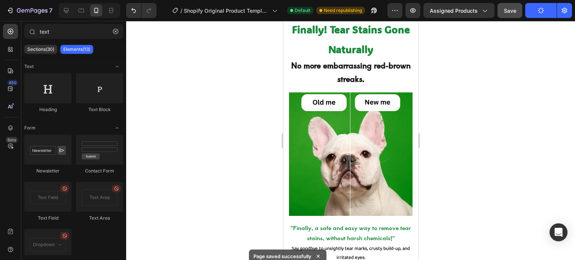
scroll to position [24, 0]
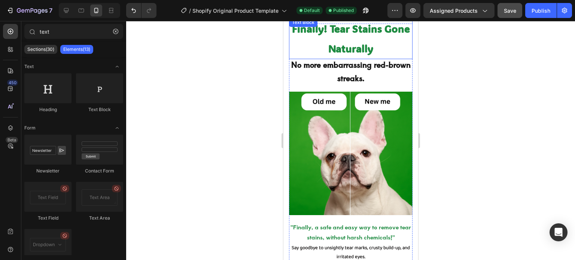
click at [358, 32] on span "Finally! Tear Stains Gone Naturally" at bounding box center [351, 38] width 118 height 33
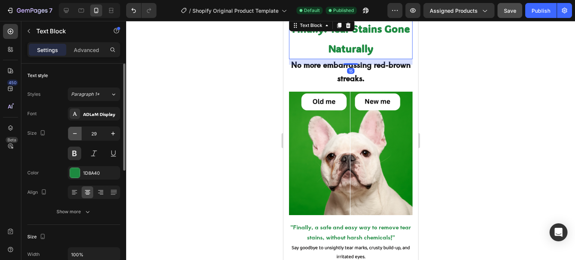
click at [77, 133] on icon "button" at bounding box center [74, 133] width 7 height 7
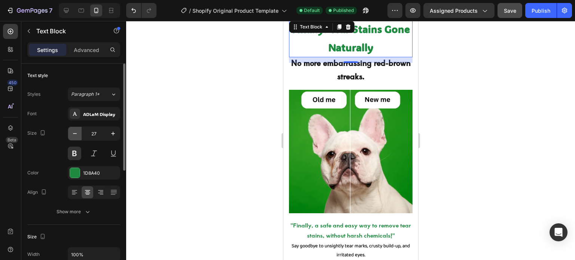
click at [77, 133] on icon "button" at bounding box center [74, 133] width 7 height 7
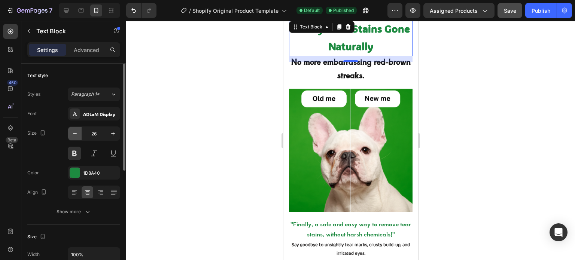
click at [77, 133] on icon "button" at bounding box center [74, 133] width 7 height 7
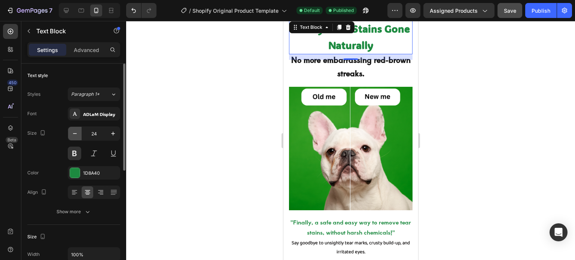
click at [77, 133] on icon "button" at bounding box center [74, 133] width 7 height 7
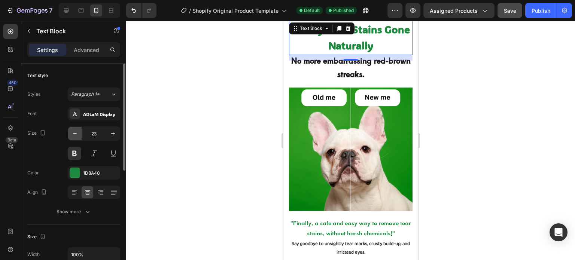
click at [77, 133] on icon "button" at bounding box center [74, 133] width 7 height 7
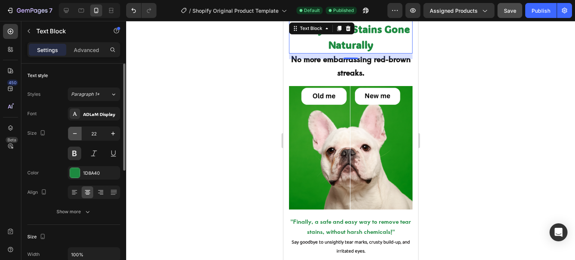
click at [77, 133] on icon "button" at bounding box center [74, 133] width 7 height 7
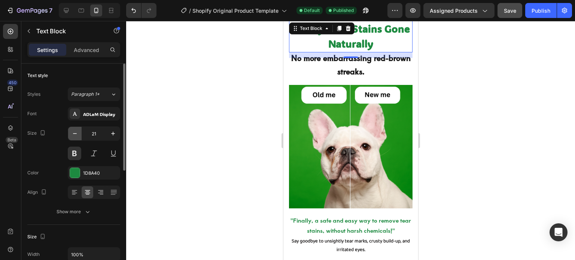
click at [77, 133] on icon "button" at bounding box center [74, 133] width 7 height 7
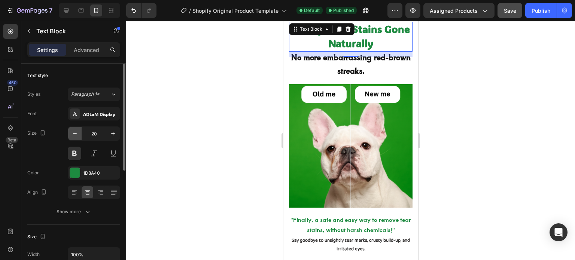
click at [77, 133] on icon "button" at bounding box center [74, 133] width 7 height 7
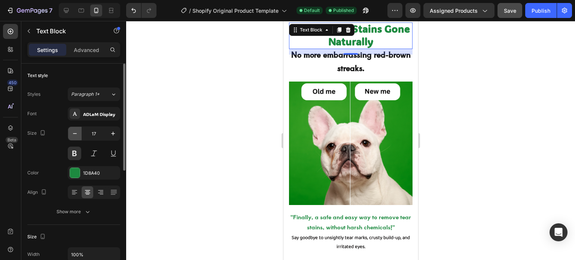
click at [77, 133] on icon "button" at bounding box center [74, 133] width 7 height 7
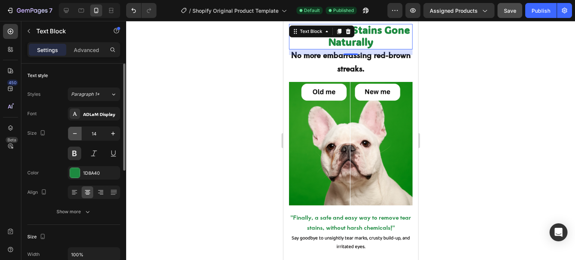
click at [77, 133] on icon "button" at bounding box center [74, 133] width 7 height 7
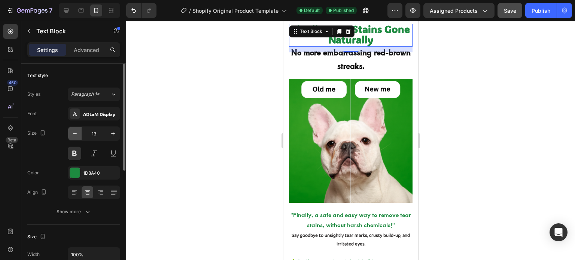
click at [77, 133] on icon "button" at bounding box center [74, 133] width 7 height 7
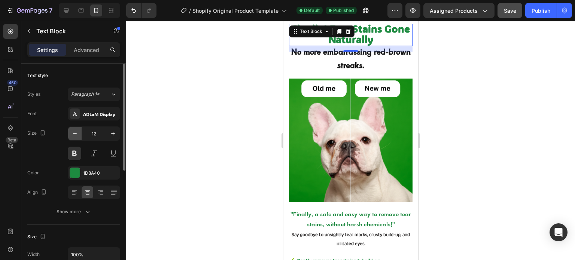
click at [77, 133] on icon "button" at bounding box center [74, 133] width 7 height 7
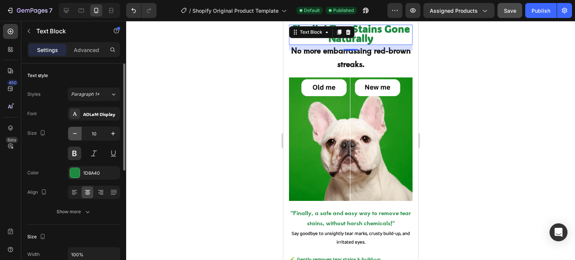
click at [77, 133] on icon "button" at bounding box center [74, 133] width 7 height 7
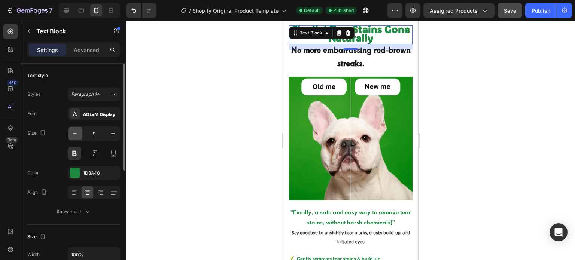
click at [77, 133] on icon "button" at bounding box center [74, 133] width 7 height 7
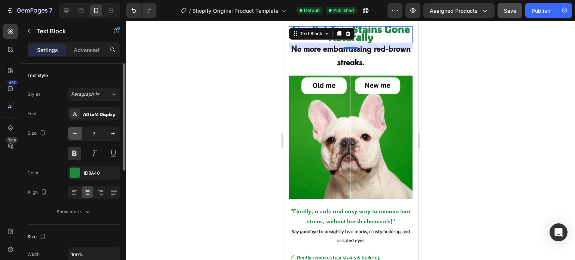
click at [77, 133] on icon "button" at bounding box center [74, 133] width 7 height 7
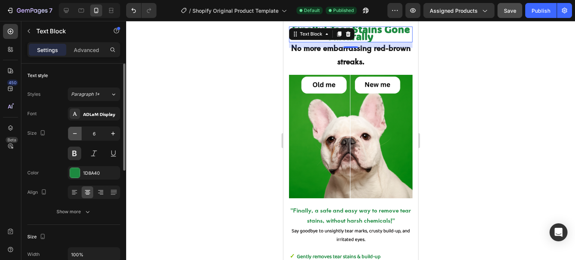
click at [77, 133] on icon "button" at bounding box center [74, 133] width 7 height 7
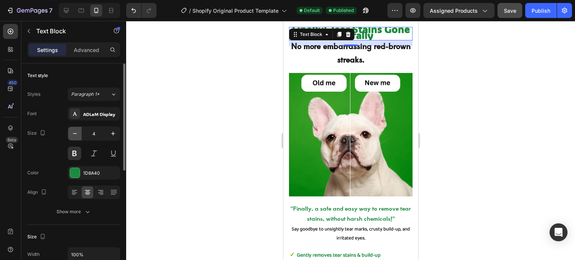
click at [77, 133] on icon "button" at bounding box center [74, 133] width 7 height 7
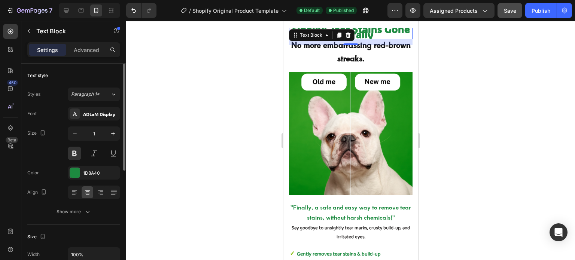
scroll to position [14, 0]
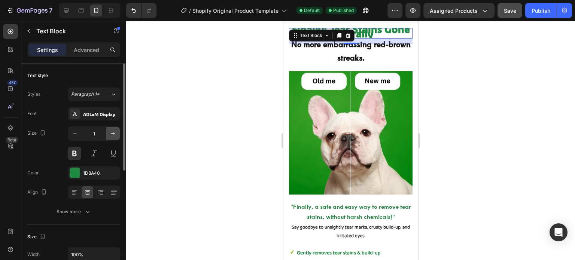
click at [108, 134] on button "button" at bounding box center [112, 133] width 13 height 13
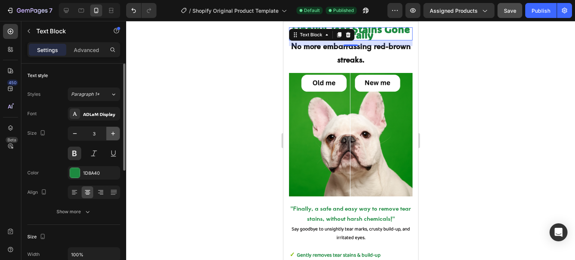
click at [108, 134] on button "button" at bounding box center [112, 133] width 13 height 13
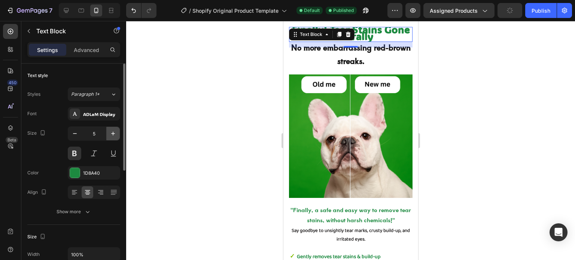
click at [108, 134] on button "button" at bounding box center [112, 133] width 13 height 13
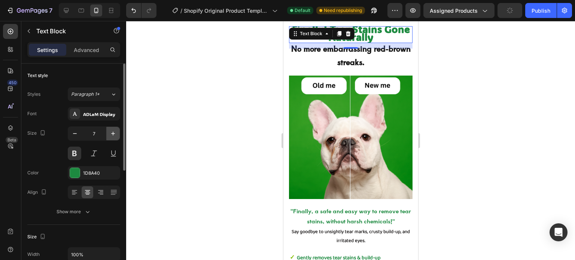
click at [108, 134] on button "button" at bounding box center [112, 133] width 13 height 13
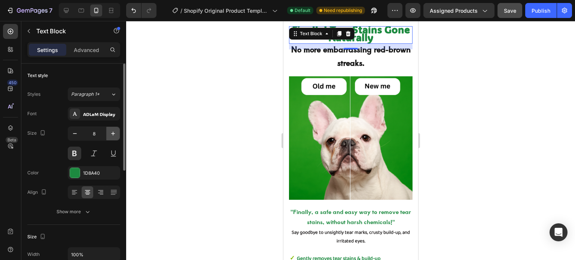
click at [108, 134] on button "button" at bounding box center [112, 133] width 13 height 13
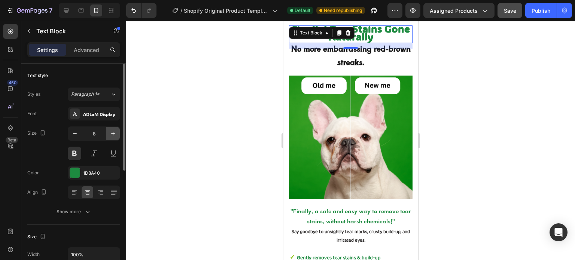
click at [108, 134] on button "button" at bounding box center [112, 133] width 13 height 13
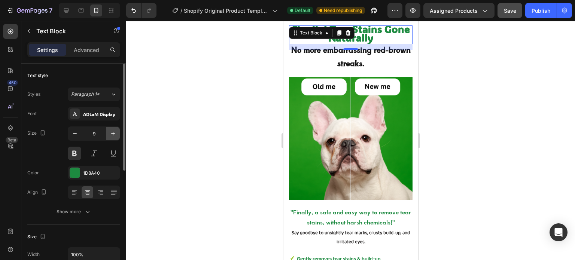
click at [108, 134] on button "button" at bounding box center [112, 133] width 13 height 13
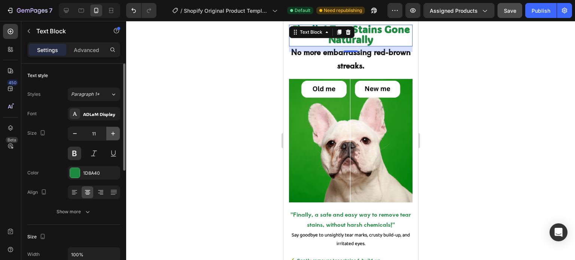
click at [108, 134] on button "button" at bounding box center [112, 133] width 13 height 13
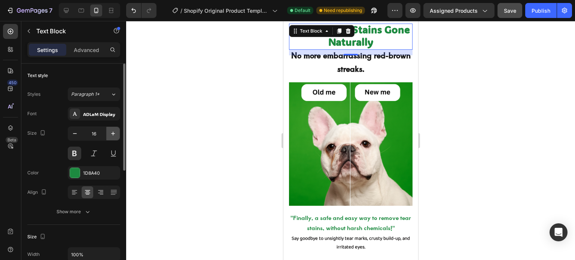
click at [108, 134] on button "button" at bounding box center [112, 133] width 13 height 13
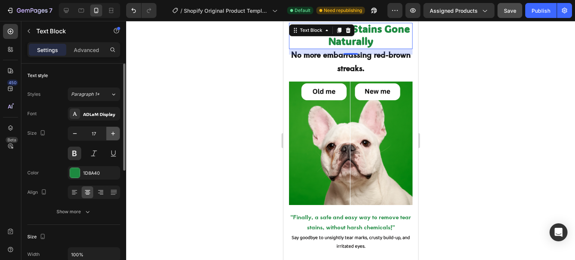
click at [108, 134] on button "button" at bounding box center [112, 133] width 13 height 13
type input "18"
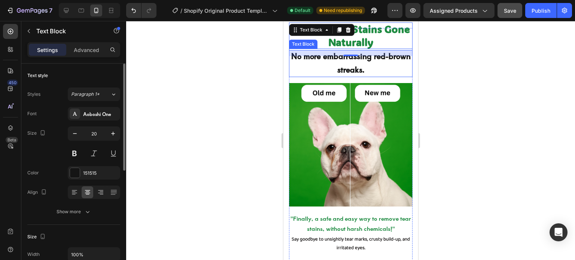
click at [334, 58] on strong "No more embarrassing red-brown streaks." at bounding box center [350, 63] width 119 height 24
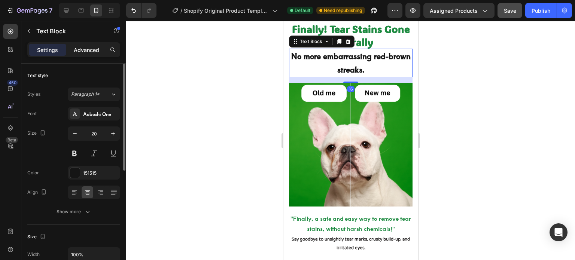
click at [77, 52] on p "Advanced" at bounding box center [86, 50] width 25 height 8
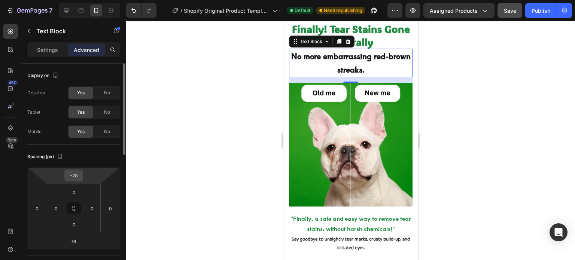
click at [75, 176] on input "-20" at bounding box center [73, 175] width 15 height 11
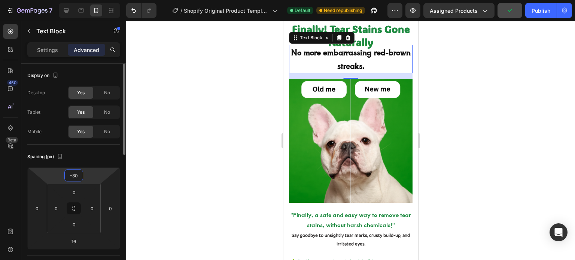
type input "-3"
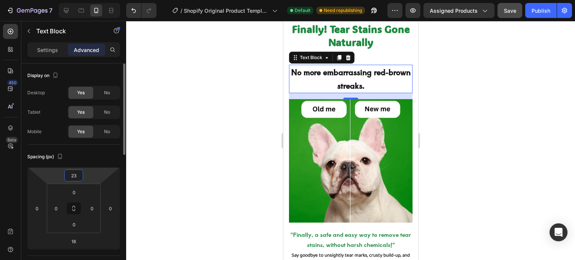
type input "2"
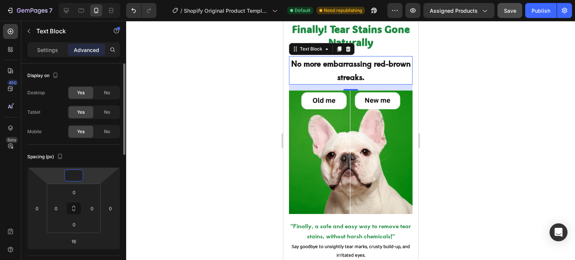
type input "6"
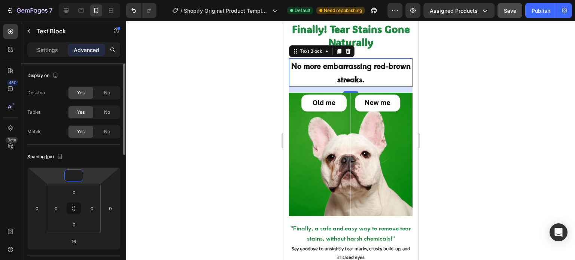
type input "5"
click at [509, 128] on div at bounding box center [350, 140] width 449 height 239
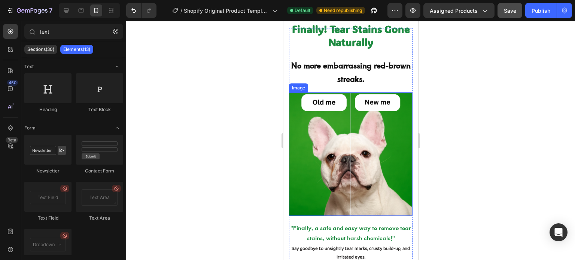
scroll to position [0, 0]
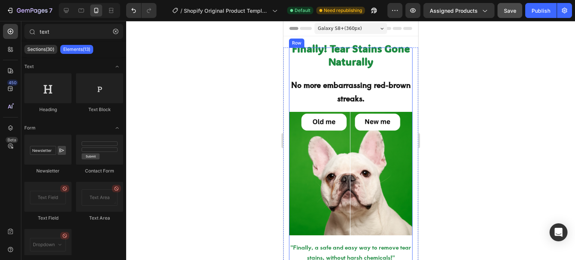
click at [359, 98] on strong "No more embarrassing red-brown streaks." at bounding box center [350, 91] width 119 height 24
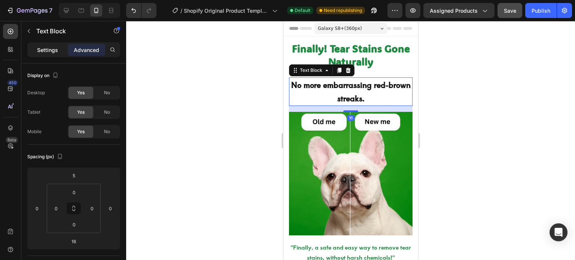
click at [48, 53] on p "Settings" at bounding box center [47, 50] width 21 height 8
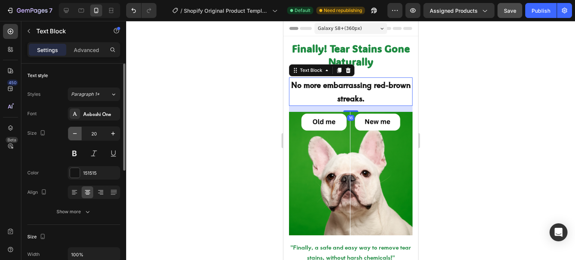
click at [73, 135] on icon "button" at bounding box center [74, 133] width 7 height 7
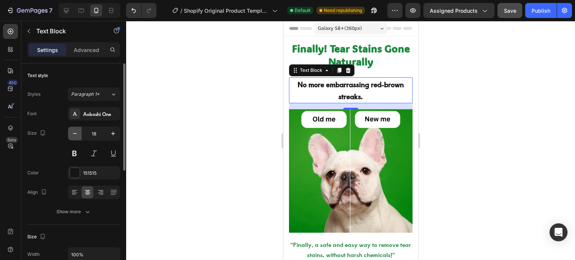
click at [73, 135] on icon "button" at bounding box center [74, 133] width 7 height 7
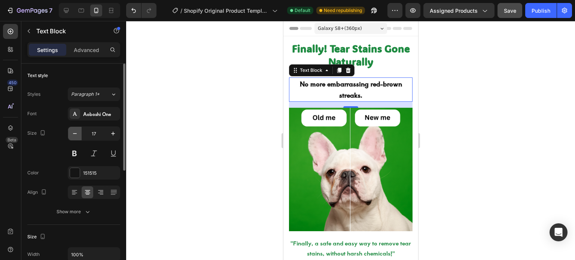
click at [73, 135] on icon "button" at bounding box center [74, 133] width 7 height 7
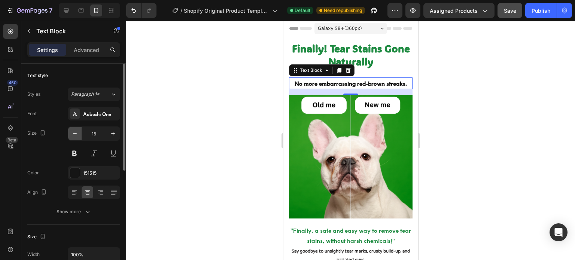
click at [73, 135] on icon "button" at bounding box center [74, 133] width 7 height 7
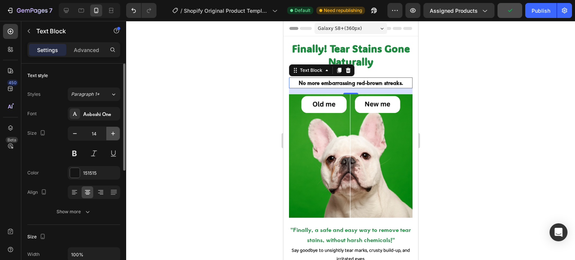
click at [113, 130] on icon "button" at bounding box center [112, 133] width 7 height 7
type input "15"
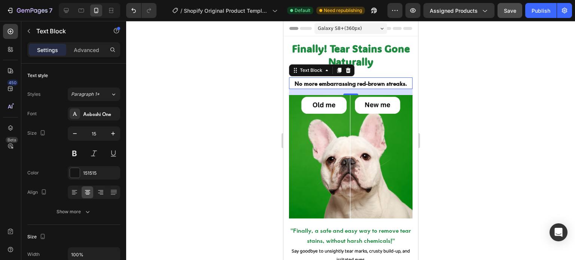
click at [436, 92] on div at bounding box center [350, 140] width 449 height 239
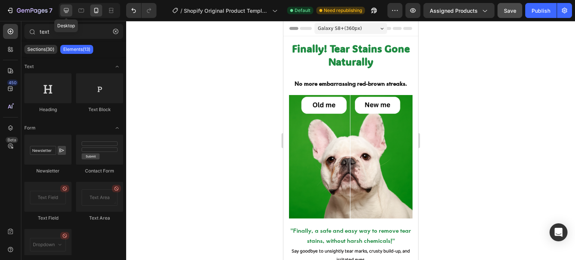
click at [68, 8] on icon at bounding box center [66, 10] width 7 height 7
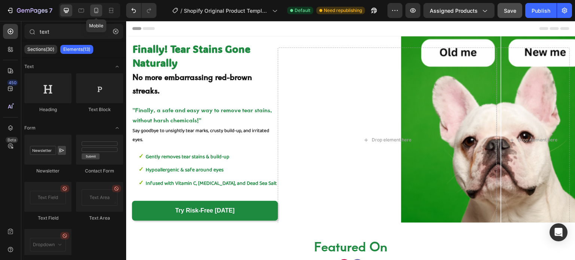
click at [98, 11] on icon at bounding box center [95, 10] width 7 height 7
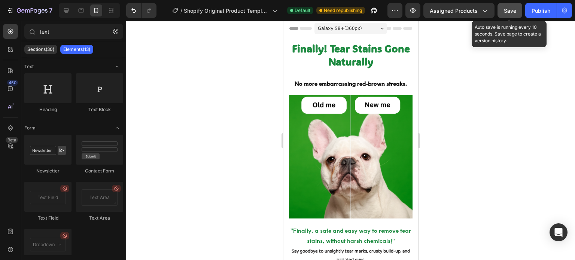
click at [512, 9] on span "Save" at bounding box center [510, 10] width 12 height 6
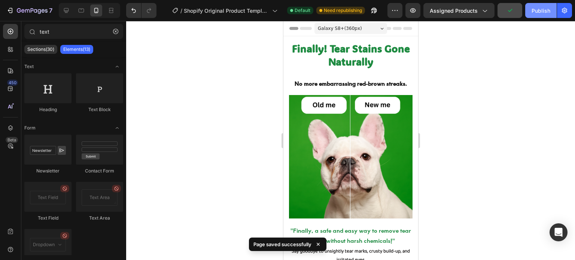
click at [543, 11] on div "Publish" at bounding box center [541, 11] width 19 height 8
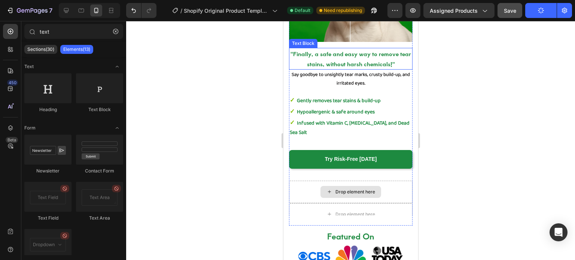
scroll to position [232, 0]
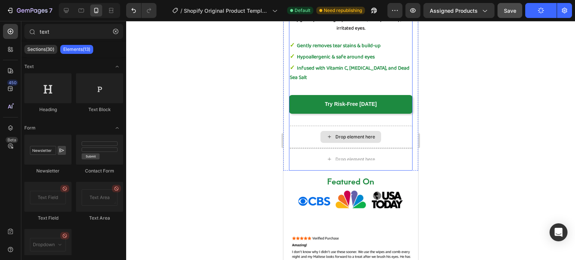
click at [303, 131] on div "Drop element here" at bounding box center [351, 137] width 124 height 22
click at [320, 153] on div "Drop element here" at bounding box center [350, 159] width 61 height 12
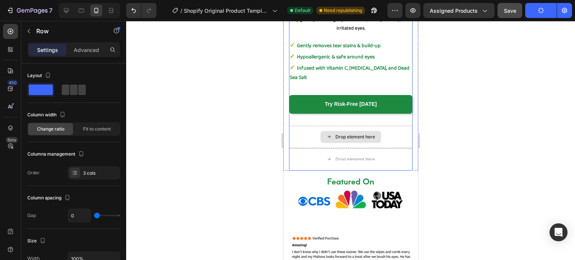
click at [328, 136] on div "Drop element here" at bounding box center [351, 137] width 124 height 22
click at [307, 131] on div "Drop element here" at bounding box center [351, 137] width 124 height 22
click at [396, 130] on div "Drop element here" at bounding box center [351, 137] width 124 height 22
click at [67, 9] on icon at bounding box center [66, 10] width 5 height 5
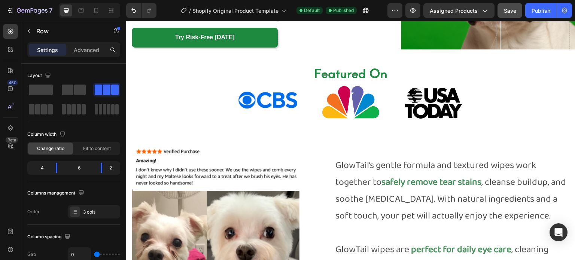
scroll to position [160, 0]
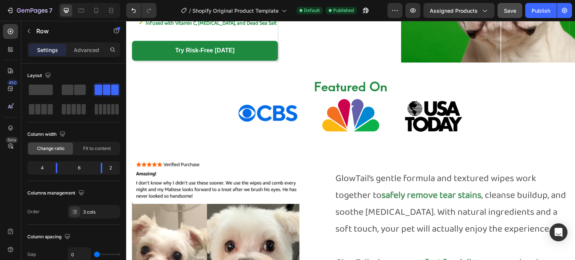
click at [90, 9] on div at bounding box center [89, 10] width 61 height 15
click at [94, 9] on icon at bounding box center [96, 10] width 4 height 5
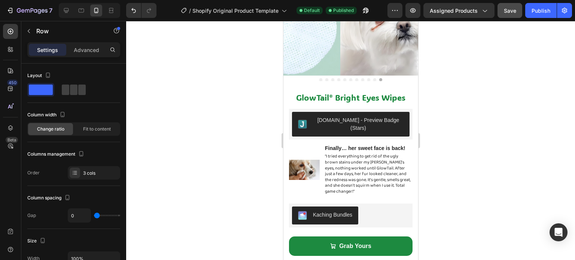
scroll to position [754, 0]
